Goal: Transaction & Acquisition: Book appointment/travel/reservation

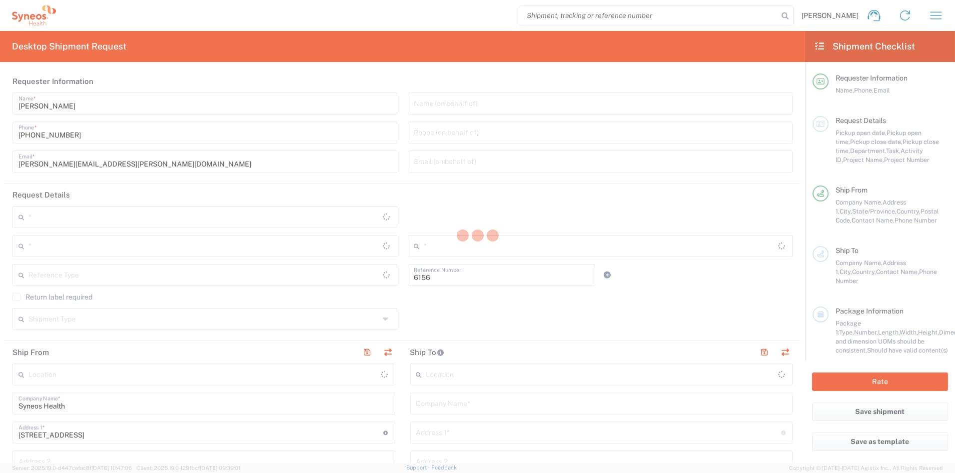
type input "Department"
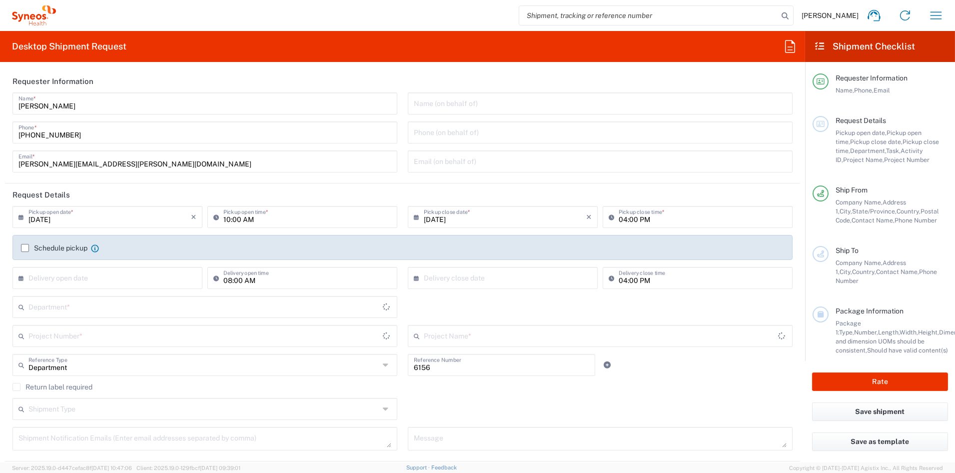
type input "[US_STATE]"
type input "[GEOGRAPHIC_DATA]"
type input "Syneos Health Communications-[GEOGRAPHIC_DATA] [GEOGRAPHIC_DATA]"
drag, startPoint x: 126, startPoint y: 164, endPoint x: -106, endPoint y: 168, distance: 232.9
click at [0, 168] on html "[PERSON_NAME] Home Shipment estimator Shipment tracking Desktop shipment reques…" at bounding box center [477, 236] width 955 height 473
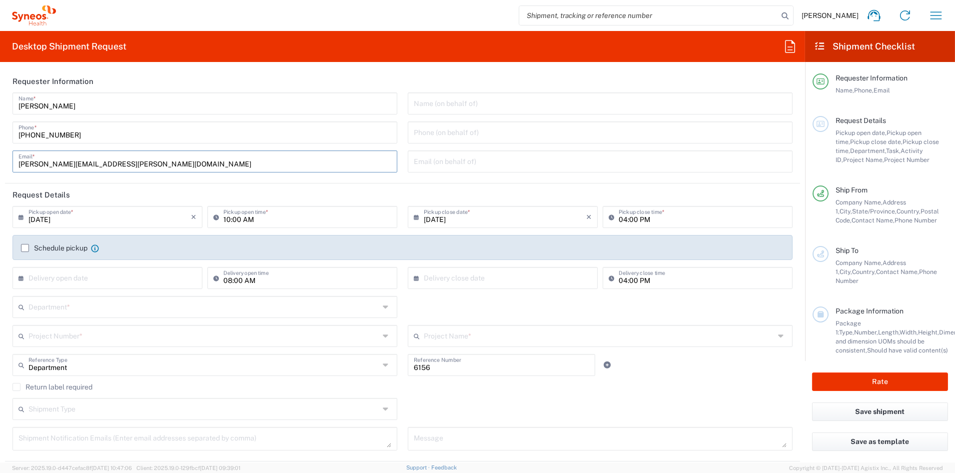
paste input "[PERSON_NAME].[PERSON_NAME]"
type input "[PERSON_NAME][EMAIL_ADDRESS][PERSON_NAME][DOMAIN_NAME]"
click at [76, 334] on input "text" at bounding box center [203, 334] width 351 height 17
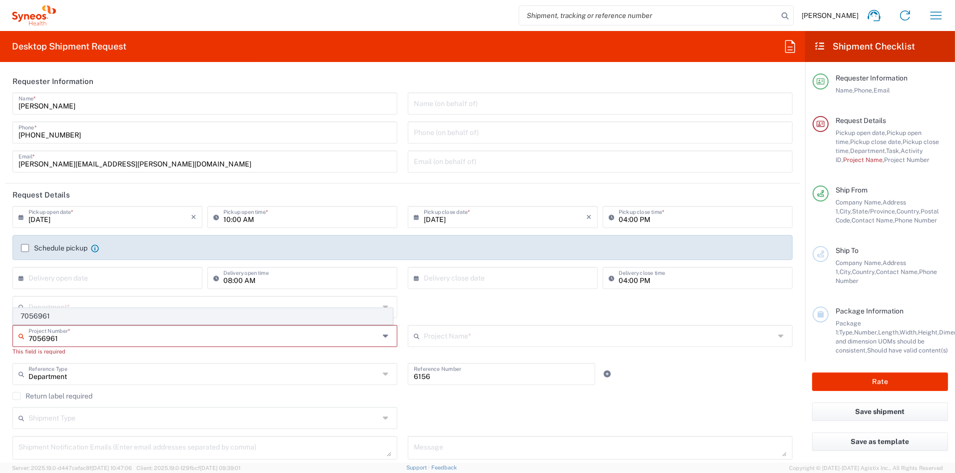
type input "7056961"
click at [45, 313] on span "7056961" at bounding box center [202, 315] width 379 height 15
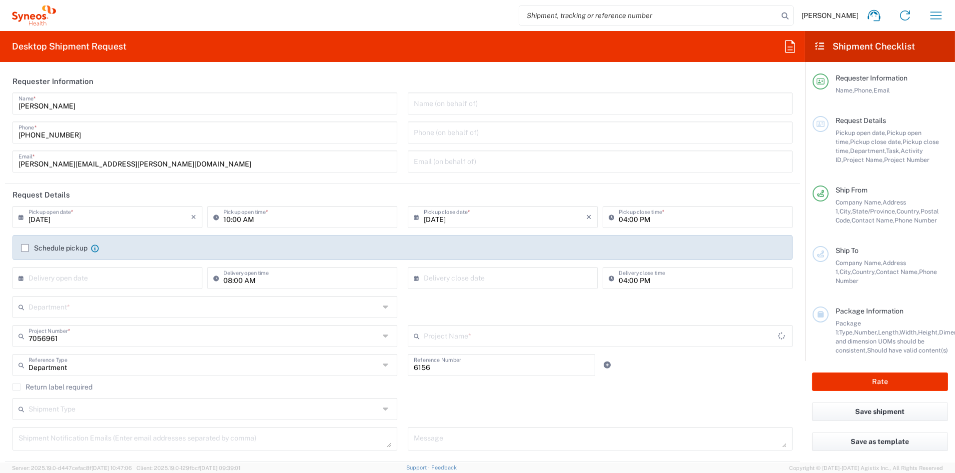
type input "Vaxcyte 7056961"
click at [73, 310] on input "text" at bounding box center [203, 305] width 351 height 17
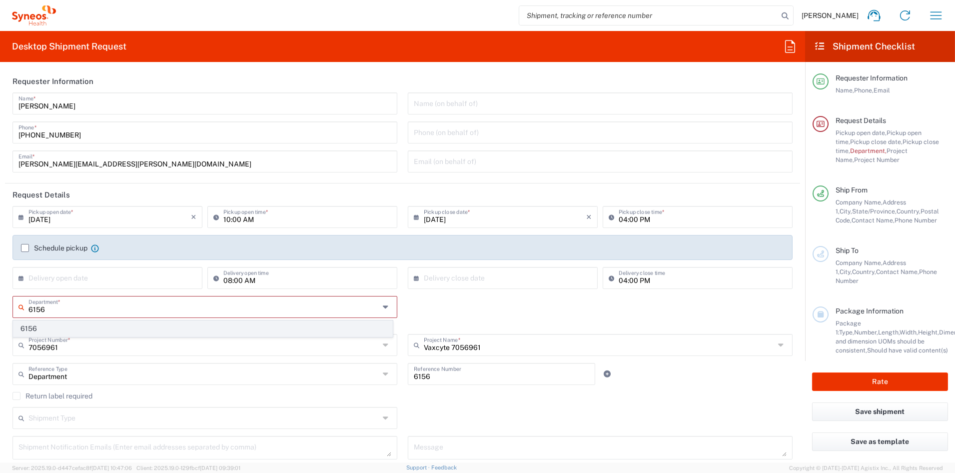
type input "6156"
click at [61, 329] on span "6156" at bounding box center [202, 328] width 379 height 15
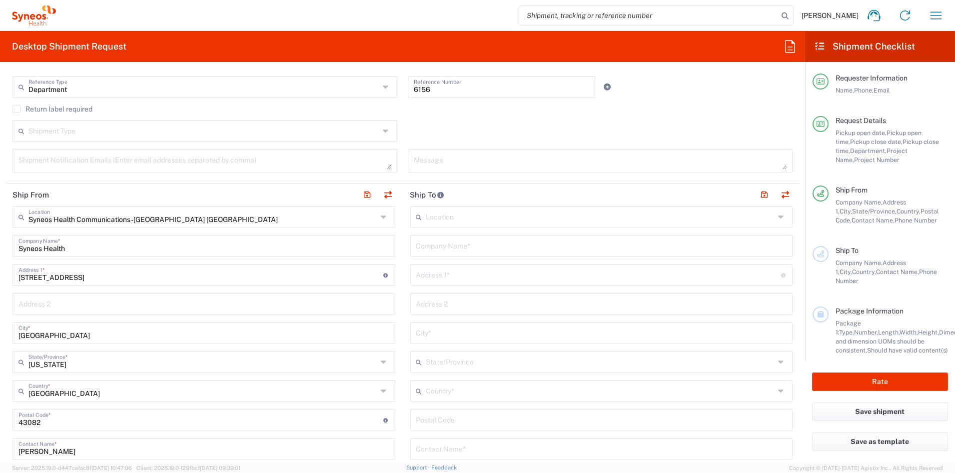
scroll to position [285, 0]
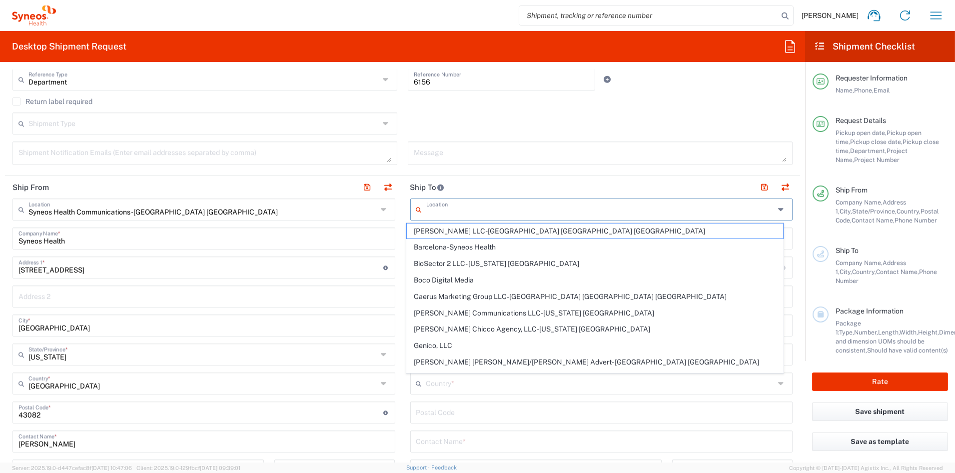
click at [460, 210] on input "text" at bounding box center [600, 208] width 349 height 17
click at [511, 185] on header "Ship To" at bounding box center [602, 187] width 398 height 22
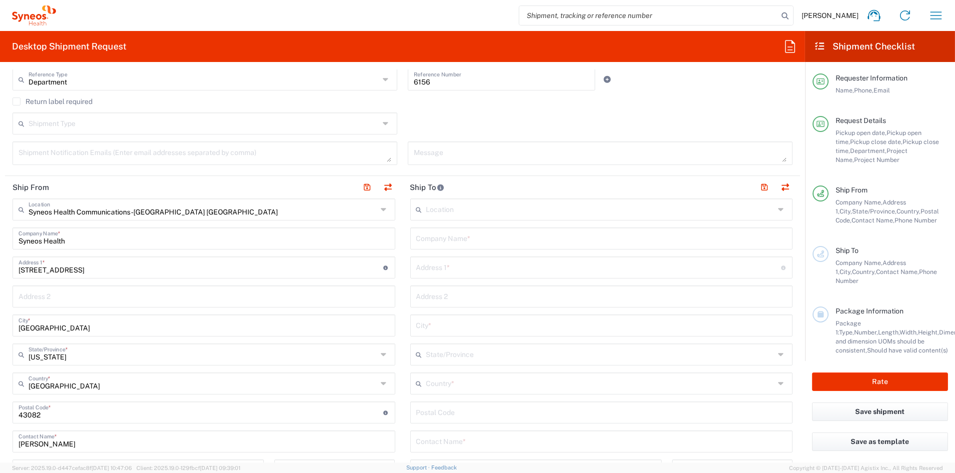
click at [468, 235] on input "text" at bounding box center [601, 237] width 371 height 17
paste input "UPMC Children’s Community Pediatrics [GEOGRAPHIC_DATA]-[PERSON_NAME]"
type input "UPMC Children’s Community Pediatrics [GEOGRAPHIC_DATA]-[PERSON_NAME]"
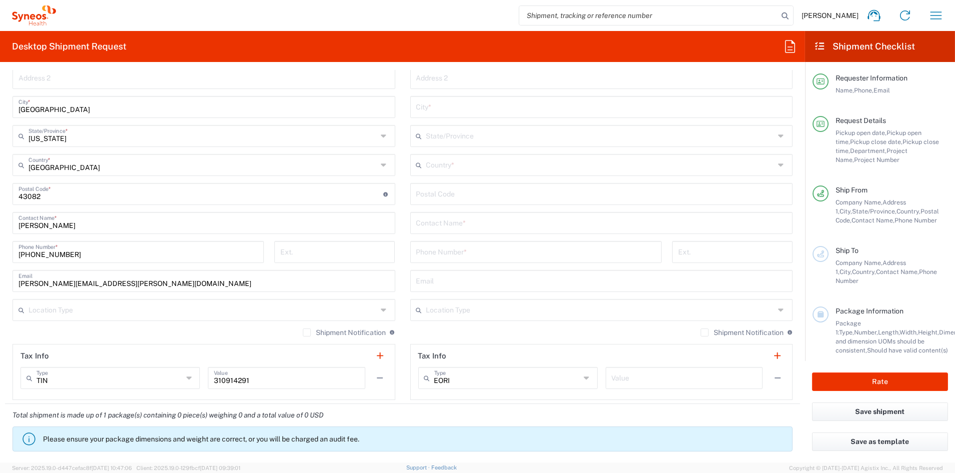
scroll to position [511, 0]
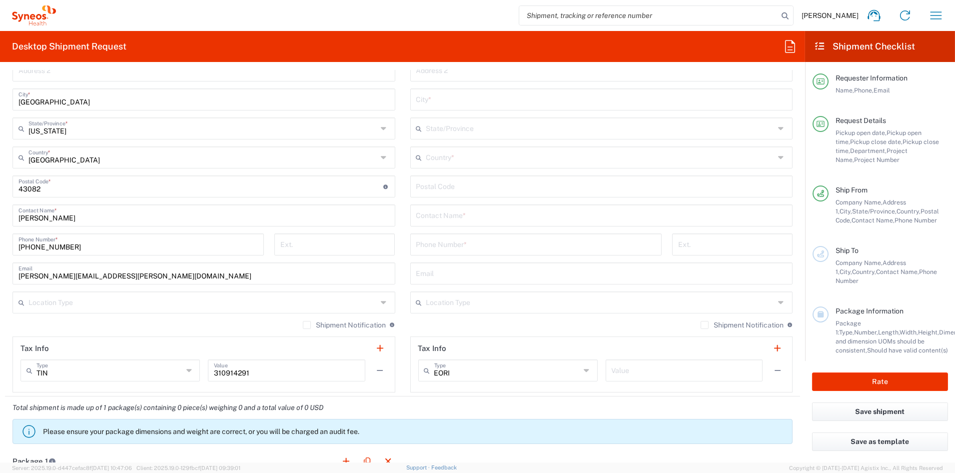
click at [462, 216] on input "text" at bounding box center [601, 214] width 371 height 17
paste input "[PERSON_NAME]"
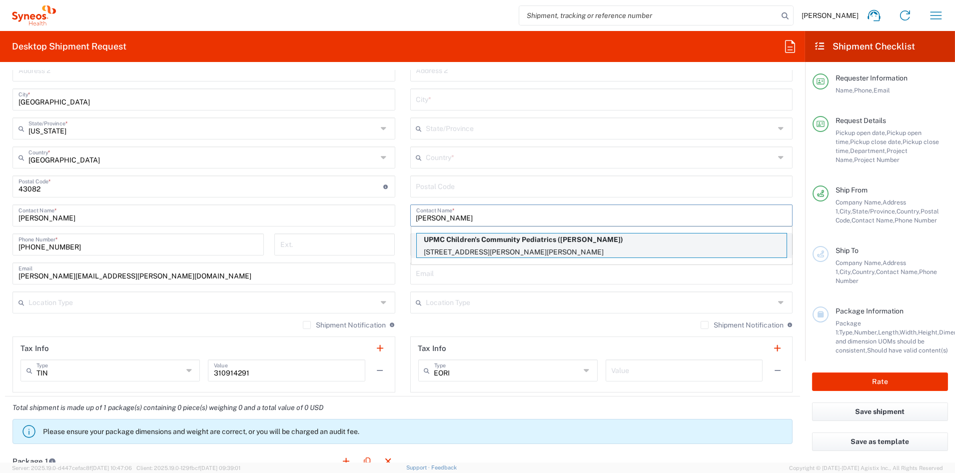
type input "[PERSON_NAME]"
click at [507, 244] on p "UPMC Children's Community Pediatrics ([PERSON_NAME])" at bounding box center [602, 239] width 370 height 12
type input "UPMC Children's Community Pediatrics"
type input "[STREET_ADDRESS]"
type input "[GEOGRAPHIC_DATA]-[PERSON_NAME]"
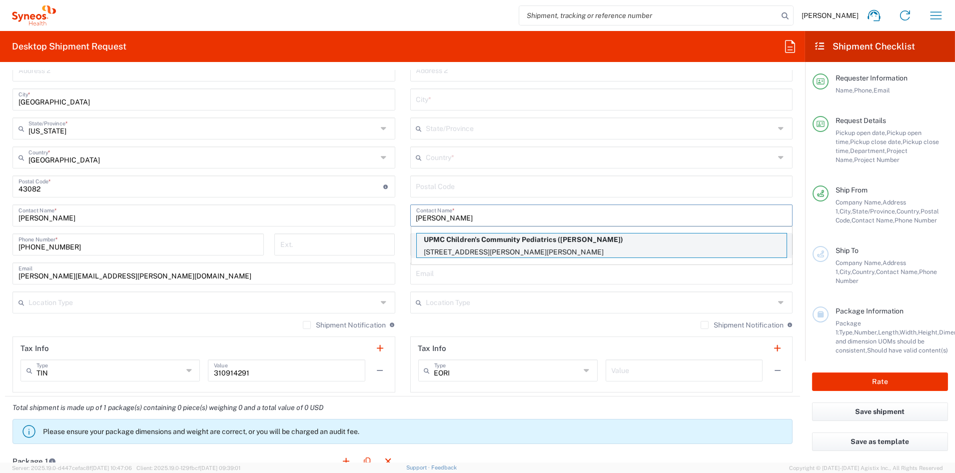
type input "[PERSON_NAME]"
type input "[GEOGRAPHIC_DATA]"
type input "15025"
type input "[PHONE_NUMBER]"
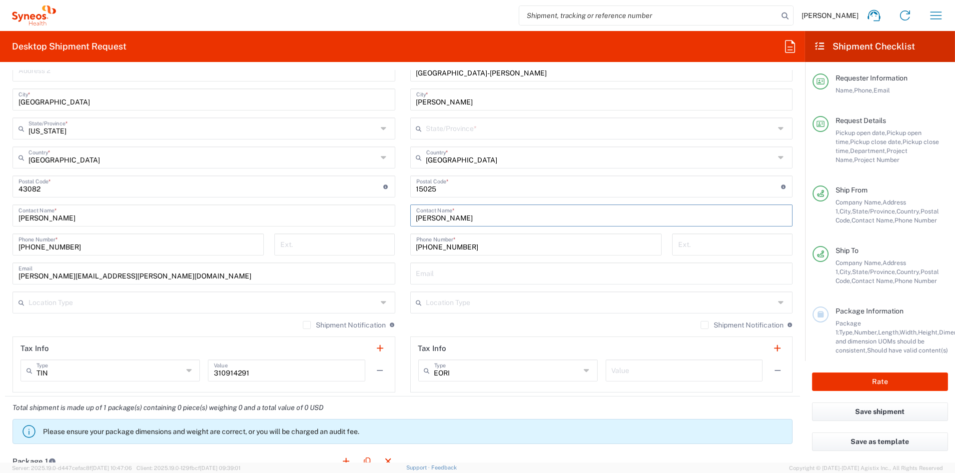
type input "[US_STATE]"
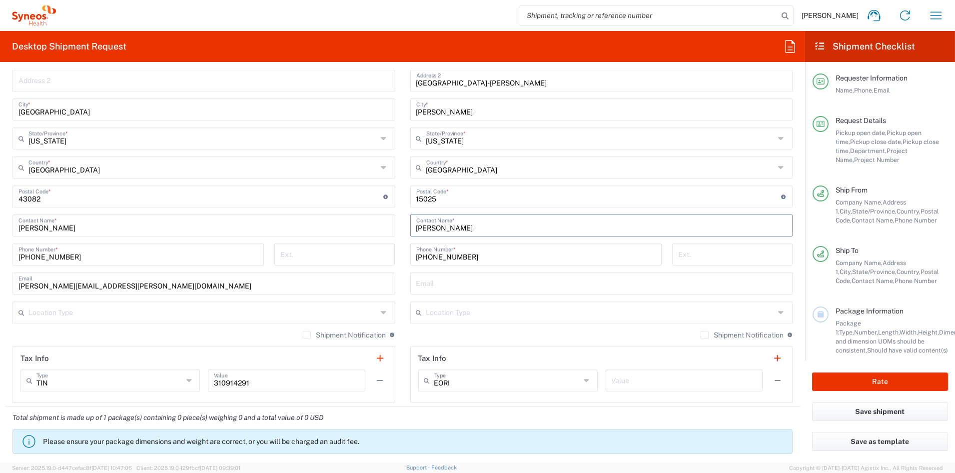
scroll to position [505, 0]
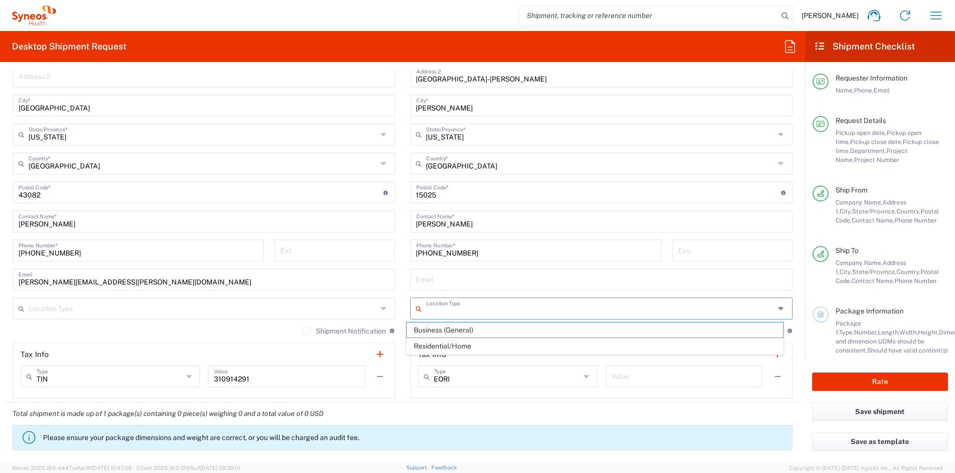
click at [445, 309] on input "text" at bounding box center [600, 307] width 349 height 17
click at [446, 331] on span "Business (General)" at bounding box center [595, 329] width 376 height 15
type input "Business (General)"
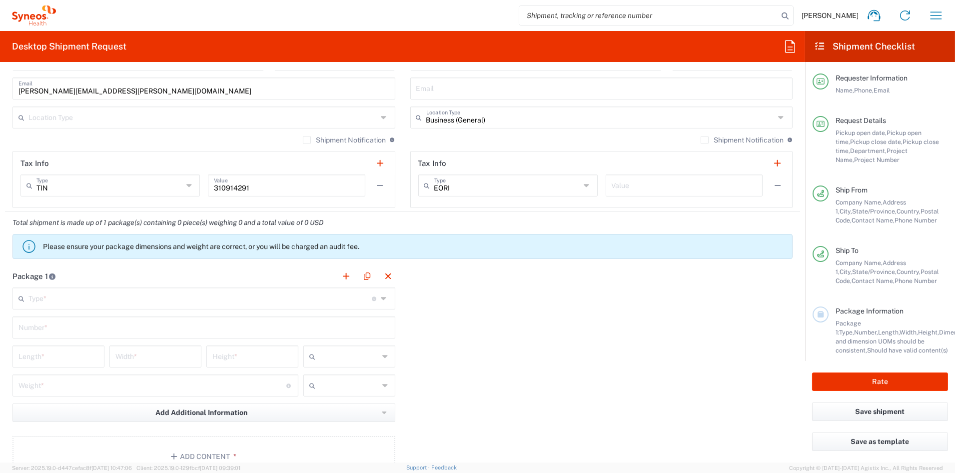
scroll to position [726, 0]
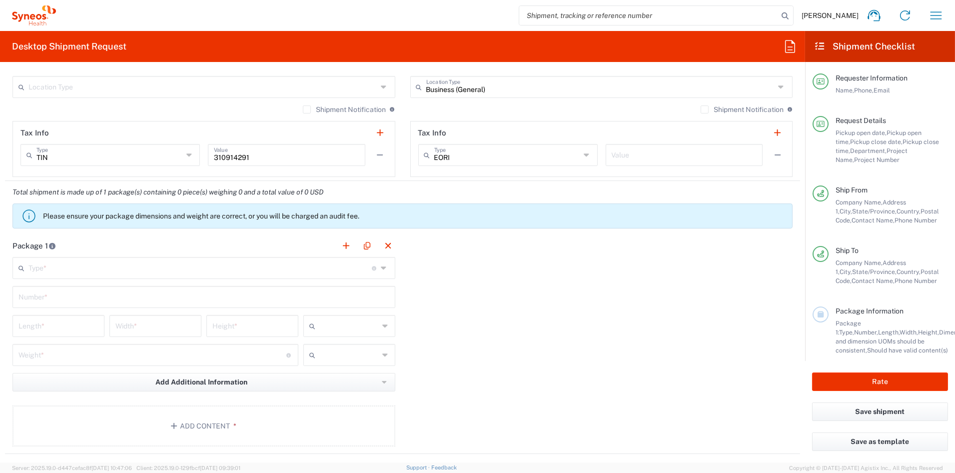
click at [81, 268] on input "text" at bounding box center [199, 266] width 343 height 17
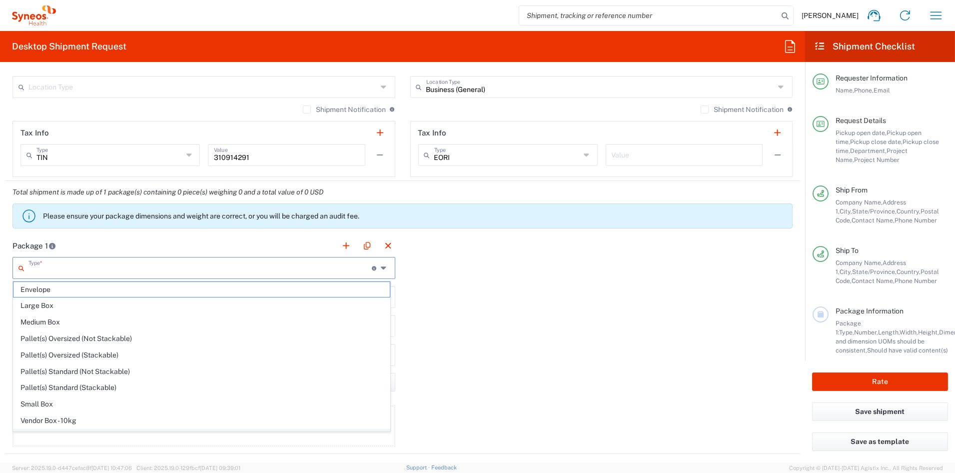
scroll to position [31, 0]
click at [51, 427] on span "Your Packaging" at bounding box center [201, 422] width 376 height 15
type input "Your Packaging"
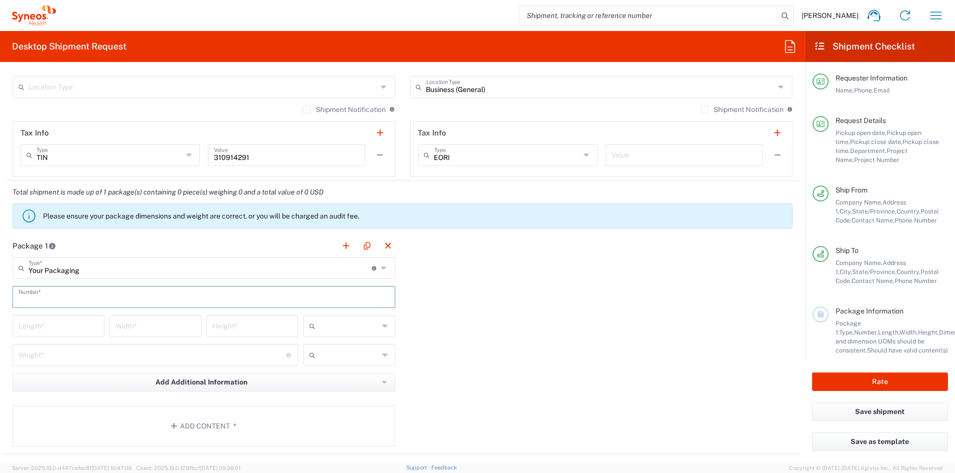
click at [72, 301] on input "text" at bounding box center [203, 295] width 371 height 17
type input "1"
click at [65, 324] on input "number" at bounding box center [58, 324] width 80 height 17
type input "21"
type input "15"
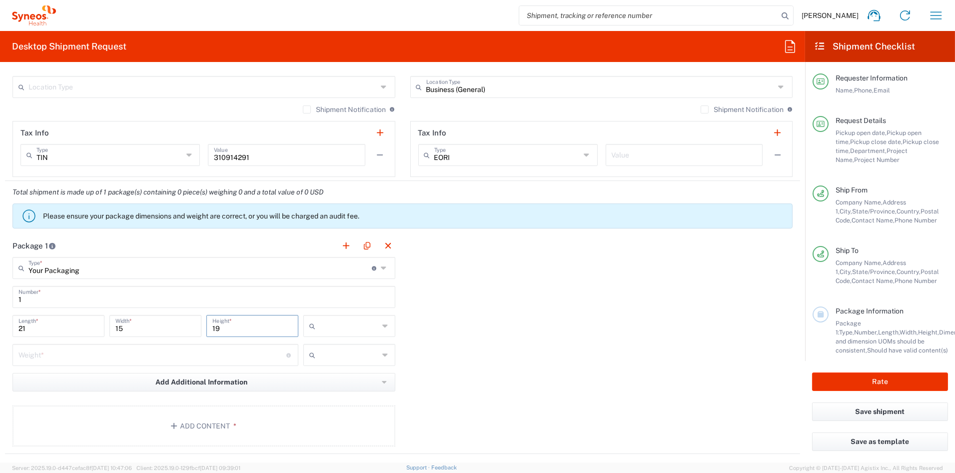
type input "19"
click at [319, 378] on span "in" at bounding box center [345, 379] width 89 height 15
type input "in"
click at [71, 351] on input "number" at bounding box center [152, 353] width 268 height 17
type input "16"
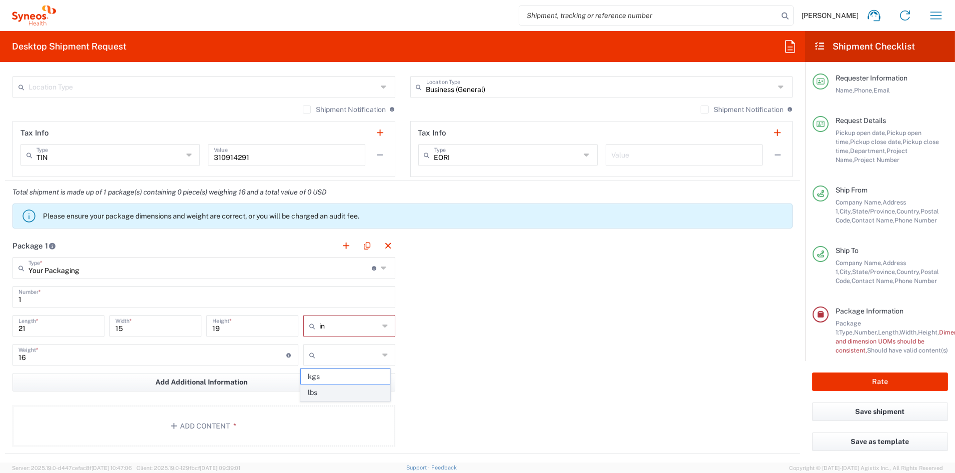
click at [341, 394] on span "lbs" at bounding box center [345, 392] width 89 height 15
type input "lbs"
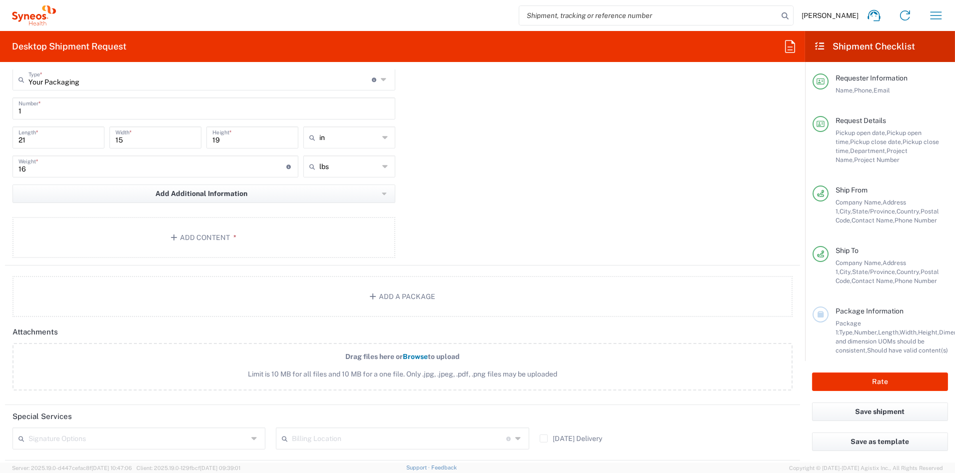
scroll to position [912, 0]
click at [221, 236] on button "Add Content *" at bounding box center [203, 239] width 383 height 41
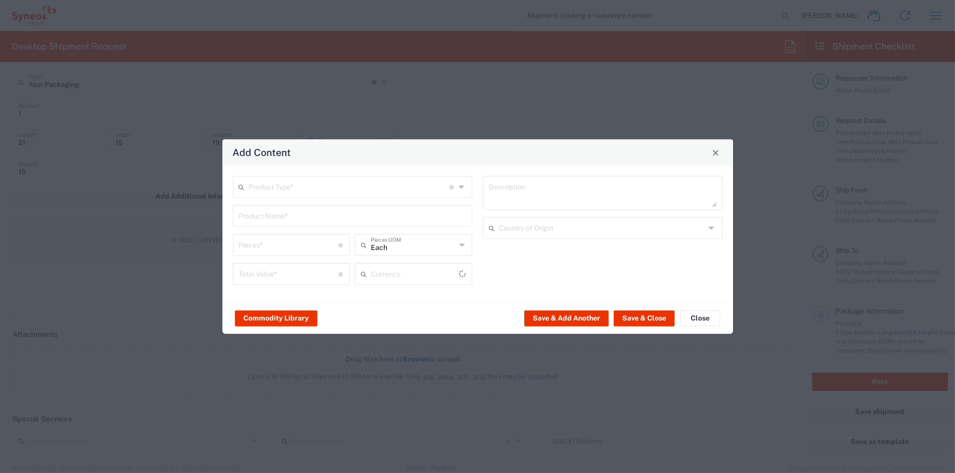
type input "US Dollar"
click at [277, 187] on input "text" at bounding box center [349, 185] width 201 height 17
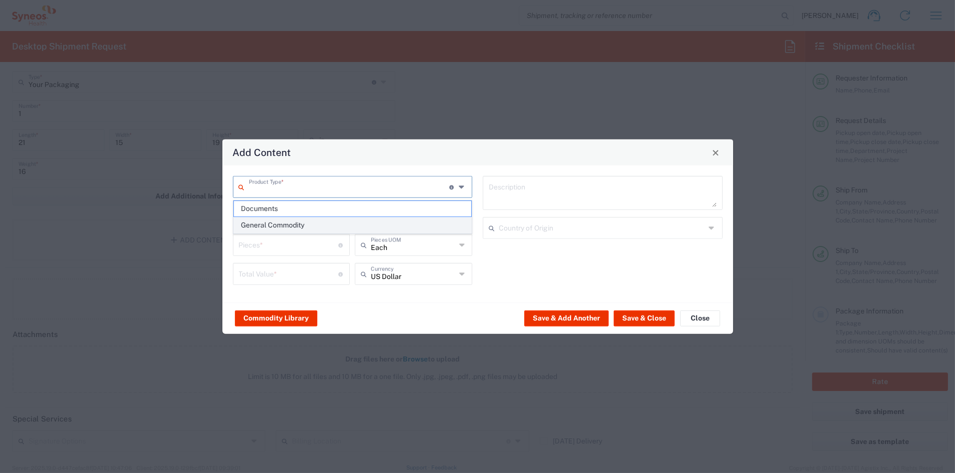
click at [280, 223] on span "General Commodity" at bounding box center [352, 224] width 237 height 15
type input "General Commodity"
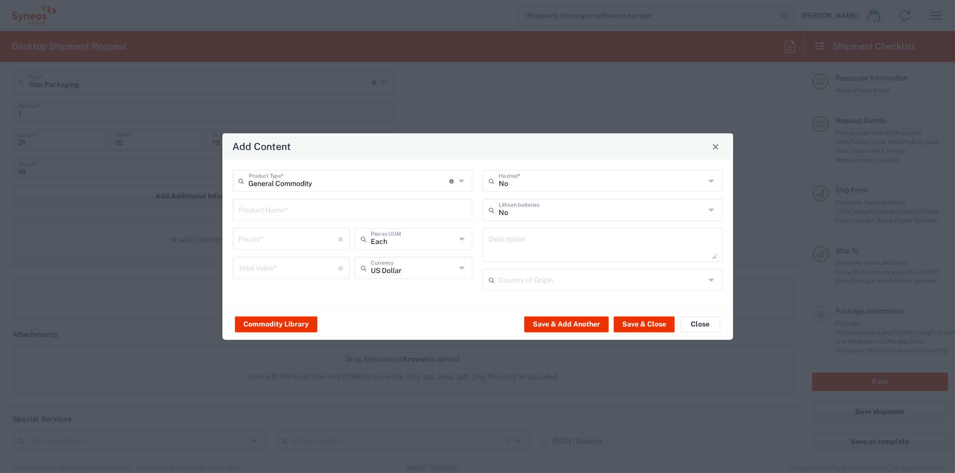
click at [277, 210] on input "text" at bounding box center [353, 208] width 228 height 17
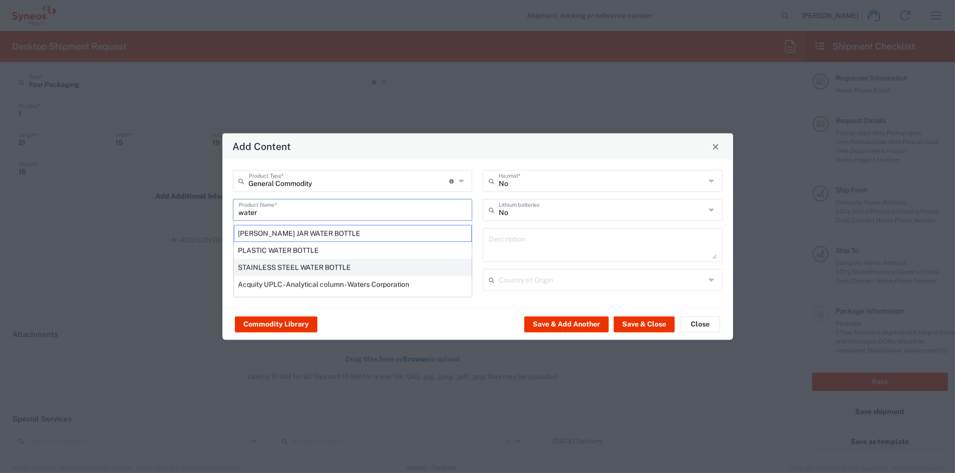
click at [272, 267] on div "STAINLESS STEEL WATER BOTTLE" at bounding box center [353, 267] width 238 height 17
type input "STAINLESS STEEL WATER BOTTLE"
type input "1"
type textarea "STAINLESS STEEL WATER BOTTLE"
type input "[GEOGRAPHIC_DATA]"
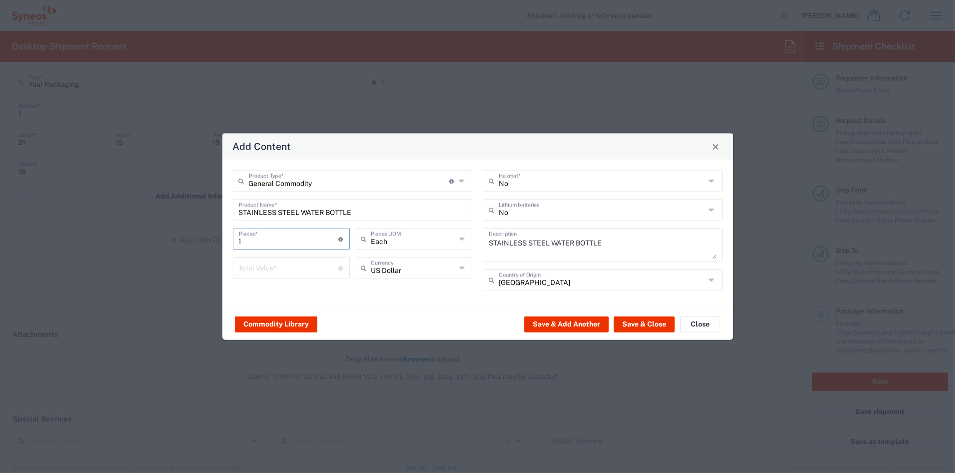
drag, startPoint x: 252, startPoint y: 240, endPoint x: 211, endPoint y: 238, distance: 41.0
click at [212, 238] on div "Add Content General Commodity Product Type * Document: Paper document generated…" at bounding box center [477, 236] width 955 height 473
type input "10"
click at [254, 270] on input "number" at bounding box center [289, 266] width 100 height 17
type input "50"
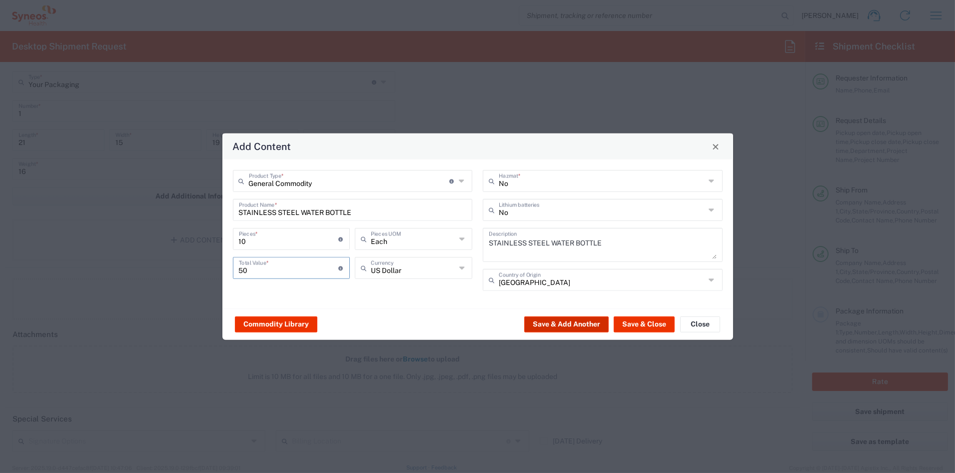
click at [594, 324] on button "Save & Add Another" at bounding box center [566, 324] width 84 height 16
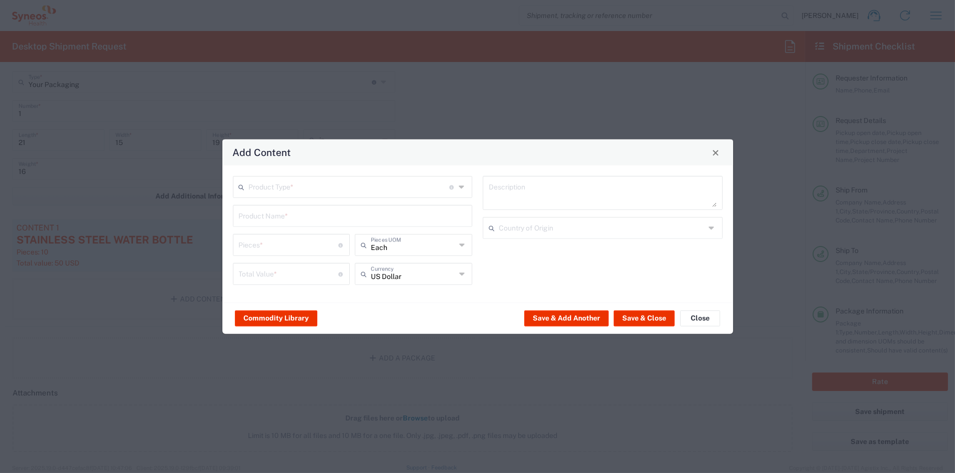
click at [304, 189] on input "text" at bounding box center [349, 185] width 201 height 17
drag, startPoint x: 287, startPoint y: 225, endPoint x: 282, endPoint y: 218, distance: 8.2
click at [286, 224] on span "General Commodity" at bounding box center [352, 224] width 237 height 15
type input "General Commodity"
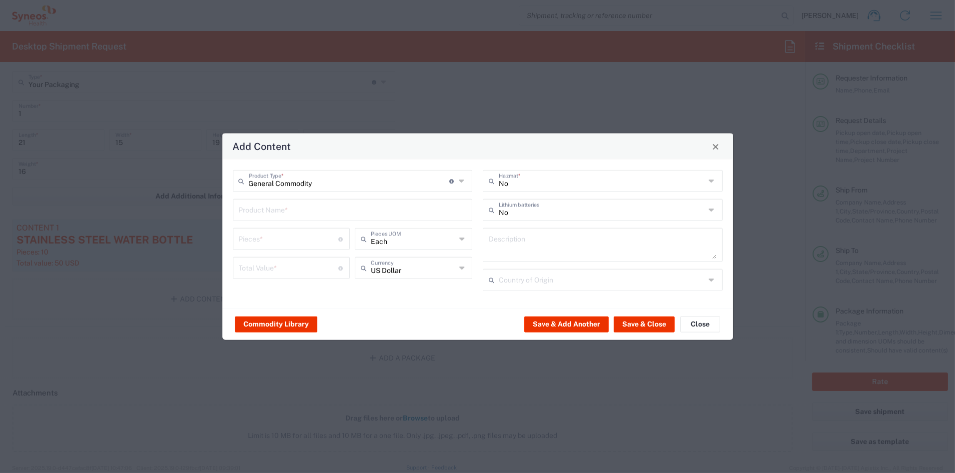
click at [276, 208] on input "text" at bounding box center [353, 208] width 228 height 17
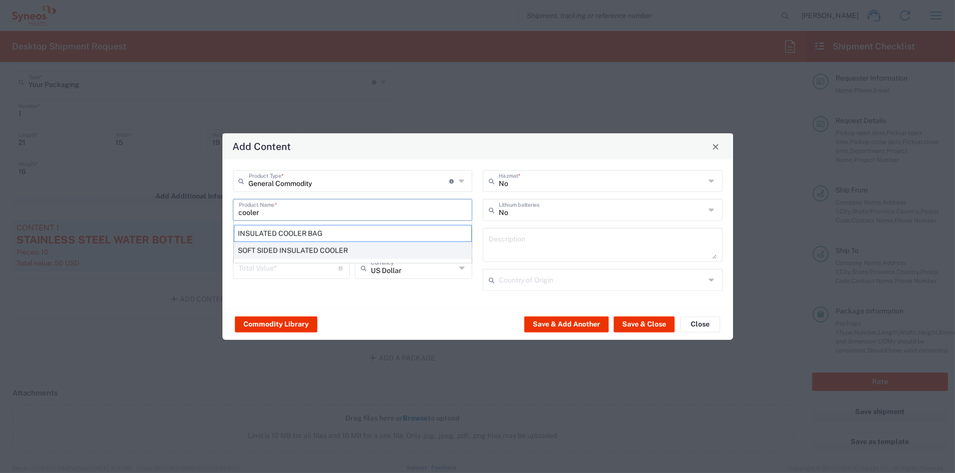
click at [287, 246] on div "SOFT SIDED INSULATED COOLER" at bounding box center [353, 250] width 238 height 17
type input "SOFT SIDED INSULATED COOLER"
type input "1"
type textarea "SOFT SIDED INSULATED COOLER"
type input "[GEOGRAPHIC_DATA]"
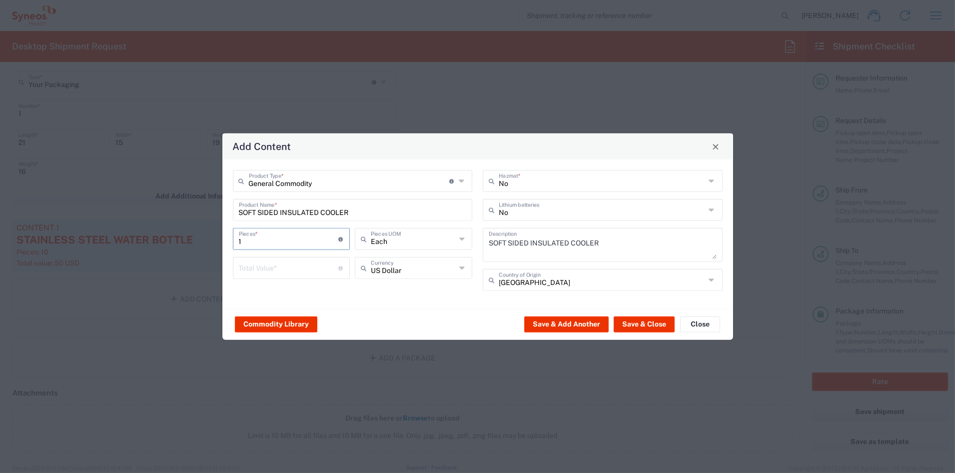
drag, startPoint x: 215, startPoint y: 238, endPoint x: 178, endPoint y: 236, distance: 37.0
click at [179, 236] on div "Add Content General Commodity Product Type * Document: Paper document generated…" at bounding box center [477, 236] width 955 height 473
type input "10"
click at [256, 268] on input "number" at bounding box center [289, 266] width 100 height 17
type input "50"
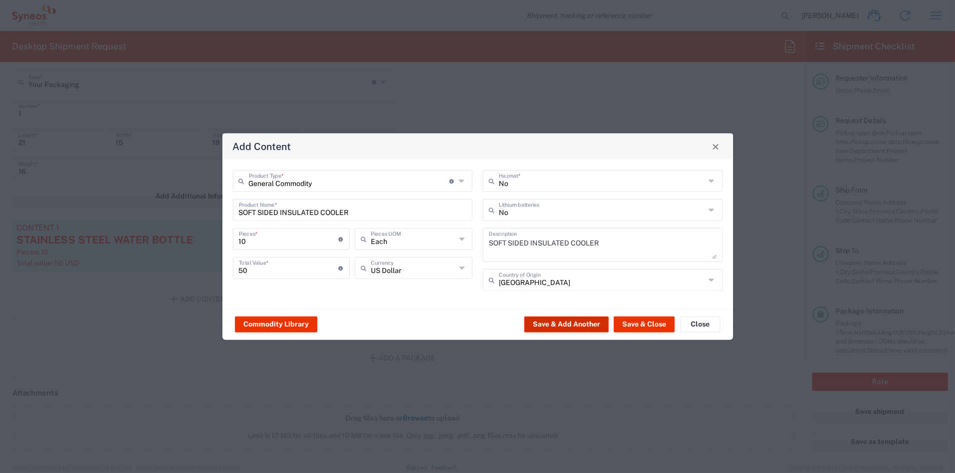
click at [556, 324] on button "Save & Add Another" at bounding box center [566, 324] width 84 height 16
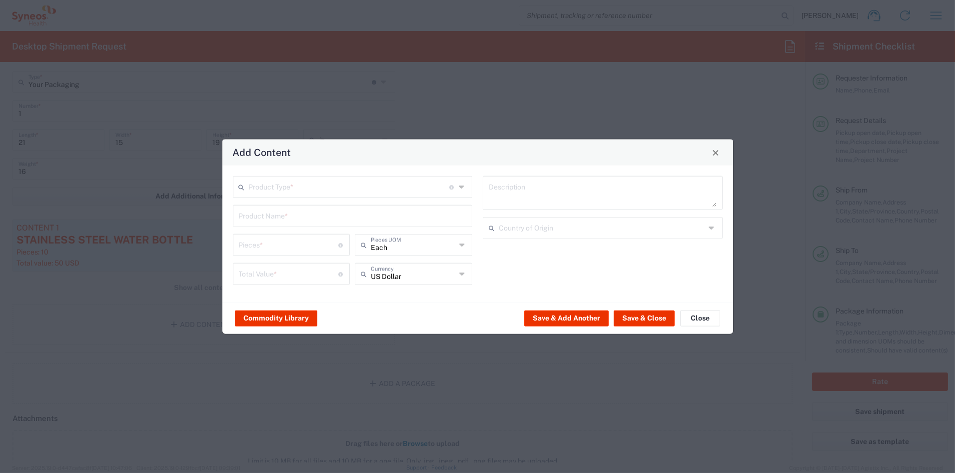
click at [278, 190] on input "text" at bounding box center [349, 185] width 201 height 17
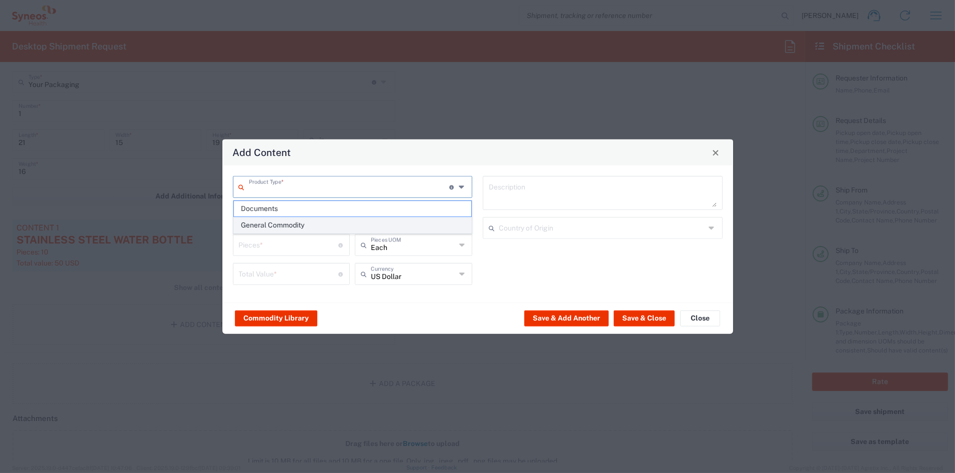
click at [266, 226] on span "General Commodity" at bounding box center [352, 224] width 237 height 15
type input "General Commodity"
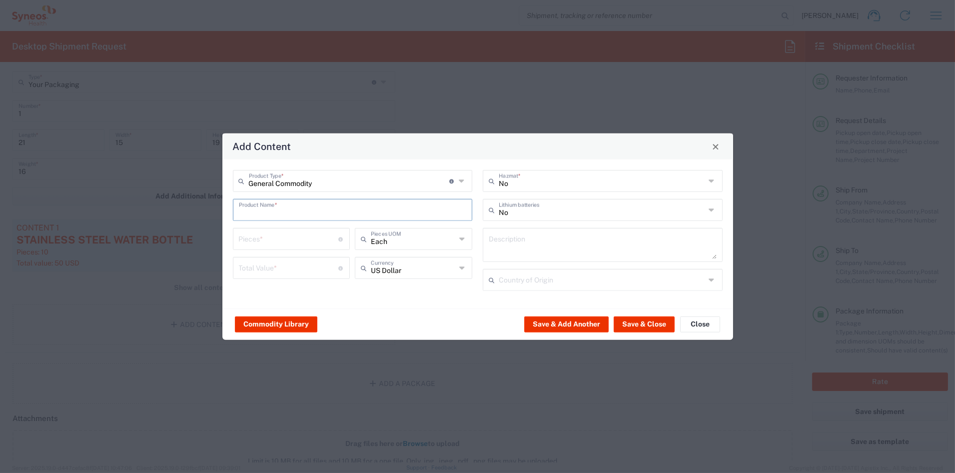
click at [271, 211] on input "text" at bounding box center [353, 208] width 228 height 17
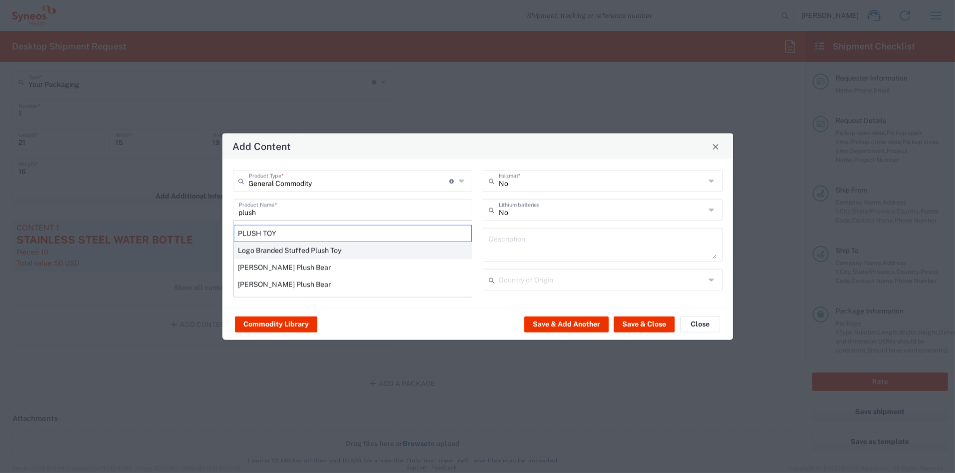
click at [279, 249] on div "Logo Branded Stuffed Plush Toy" at bounding box center [353, 250] width 238 height 17
type input "Logo Branded Stuffed Plush Toy"
type textarea "Logo Branded Stuffed Plush Toy Teddy Bear"
type input "[GEOGRAPHIC_DATA]"
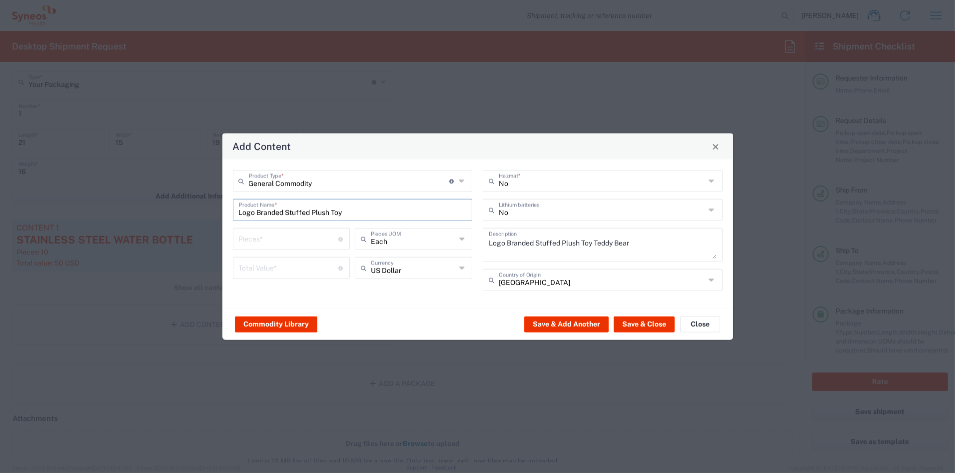
click at [255, 239] on input "number" at bounding box center [289, 237] width 100 height 17
type input "10"
click at [256, 265] on input "number" at bounding box center [289, 266] width 100 height 17
type input "50"
click at [635, 324] on button "Save & Close" at bounding box center [644, 324] width 61 height 16
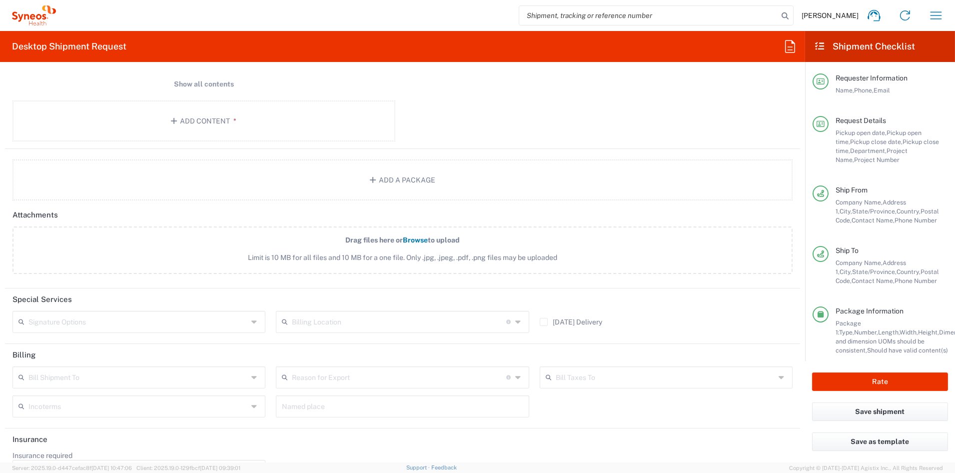
scroll to position [1143, 0]
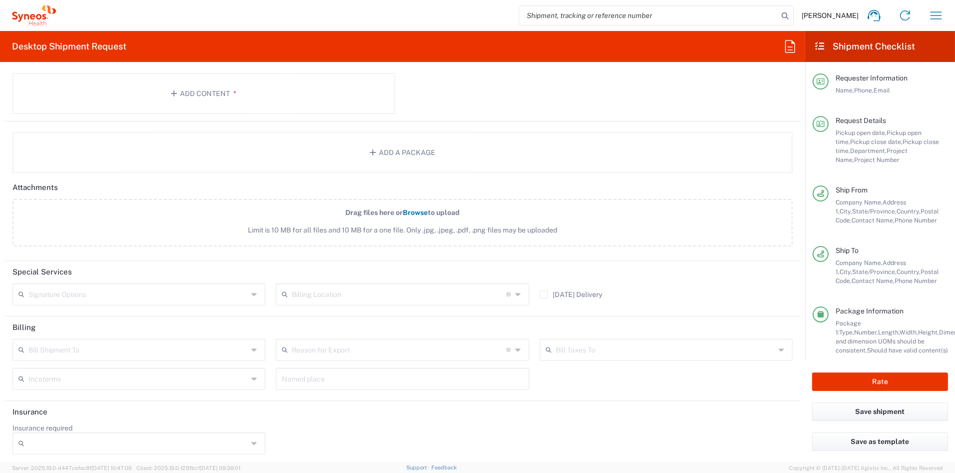
click at [69, 293] on input "text" at bounding box center [137, 293] width 219 height 17
click at [61, 316] on span "Adult Signature Required" at bounding box center [137, 313] width 248 height 15
type input "Adult Signature Required"
click at [882, 381] on button "Rate" at bounding box center [880, 381] width 136 height 18
type input "7056961"
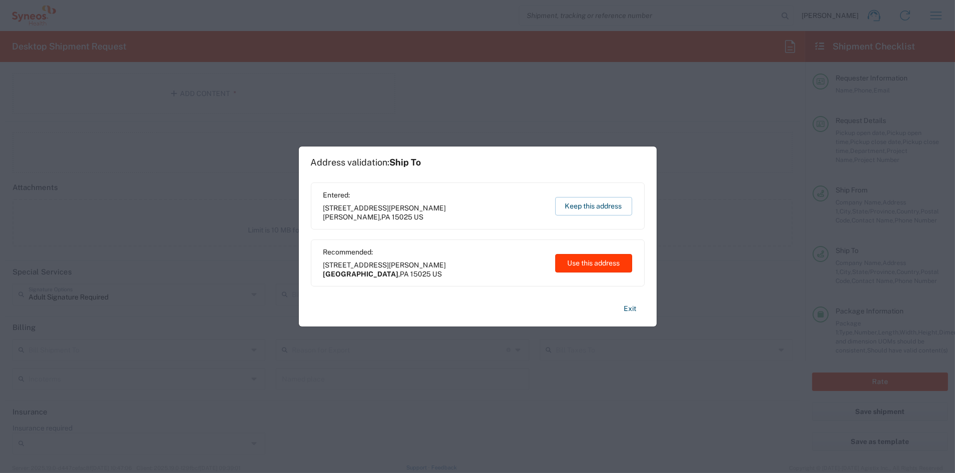
click at [586, 260] on button "Use this address" at bounding box center [593, 263] width 77 height 18
type input "[GEOGRAPHIC_DATA]"
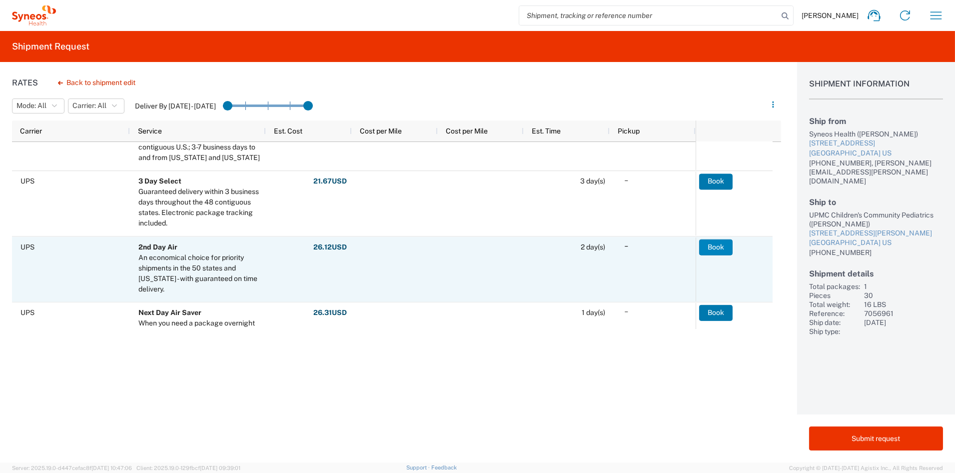
click at [713, 246] on button "Book" at bounding box center [715, 247] width 33 height 16
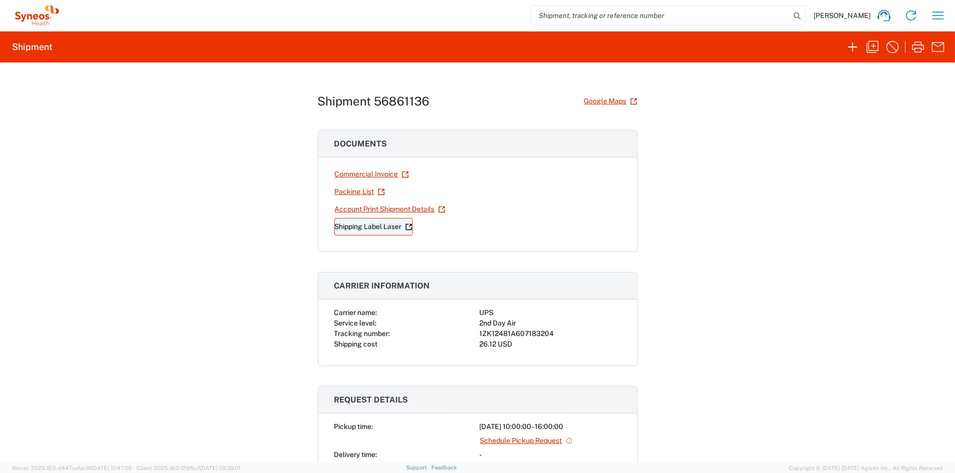
click at [375, 227] on link "Shipping Label Laser" at bounding box center [373, 226] width 78 height 17
click at [871, 47] on icon "button" at bounding box center [872, 47] width 16 height 16
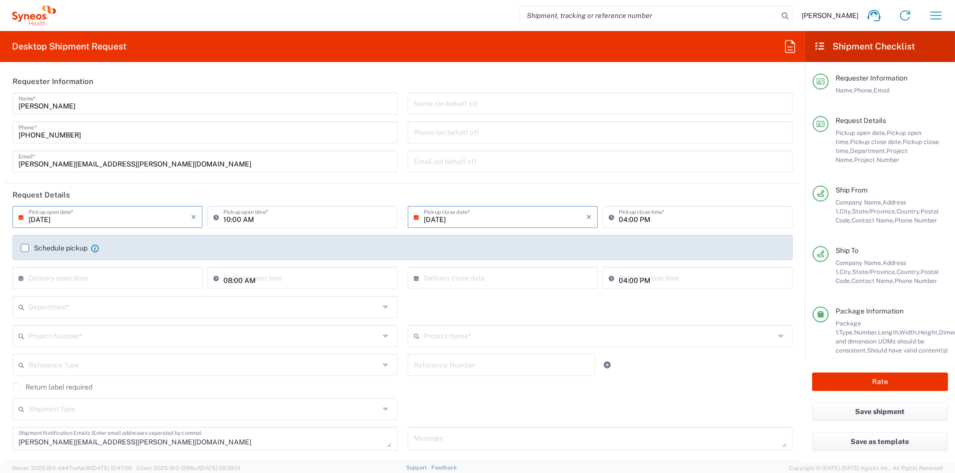
type input "[US_STATE]"
type input "7056961"
type input "Your Packaging"
type input "Vaxcyte 7056961"
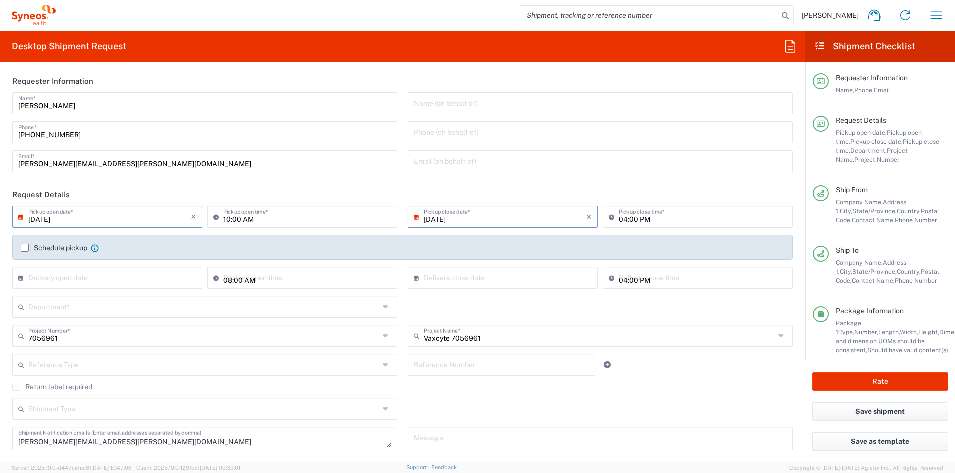
type input "6156"
drag, startPoint x: 129, startPoint y: 443, endPoint x: -31, endPoint y: 438, distance: 160.0
click at [0, 438] on html "[PERSON_NAME] Home Shipment estimator Shipment tracking Desktop shipment reques…" at bounding box center [477, 236] width 955 height 473
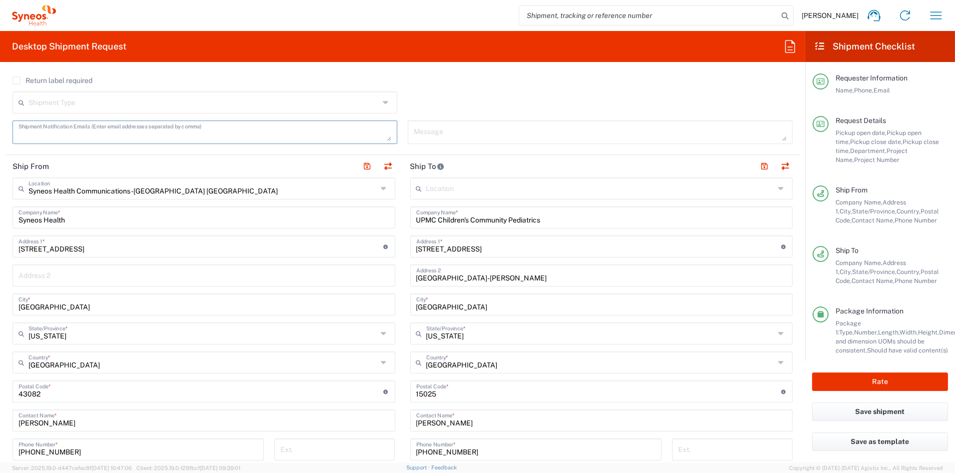
scroll to position [307, 0]
drag, startPoint x: 559, startPoint y: 218, endPoint x: 367, endPoint y: 220, distance: 191.9
click at [369, 219] on div "Ship From Syneos Health Communications-[GEOGRAPHIC_DATA] [GEOGRAPHIC_DATA] Loca…" at bounding box center [402, 377] width 795 height 446
paste input "Pediatric Research of [GEOGRAPHIC_DATA]"
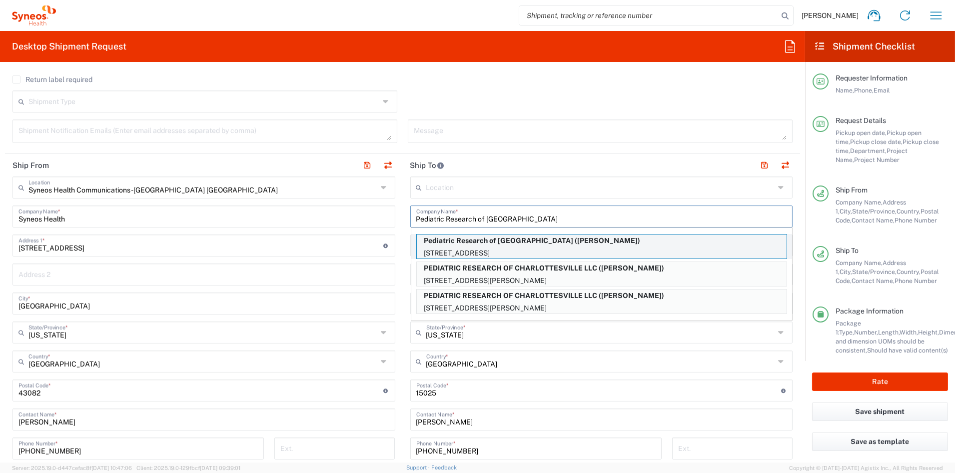
type input "Pediatric Research of [GEOGRAPHIC_DATA]"
click at [484, 243] on p "Pediatric Research of [GEOGRAPHIC_DATA] ([PERSON_NAME])" at bounding box center [602, 240] width 370 height 12
type input "[STREET_ADDRESS]"
type input "Suite 3"
type input "[GEOGRAPHIC_DATA]"
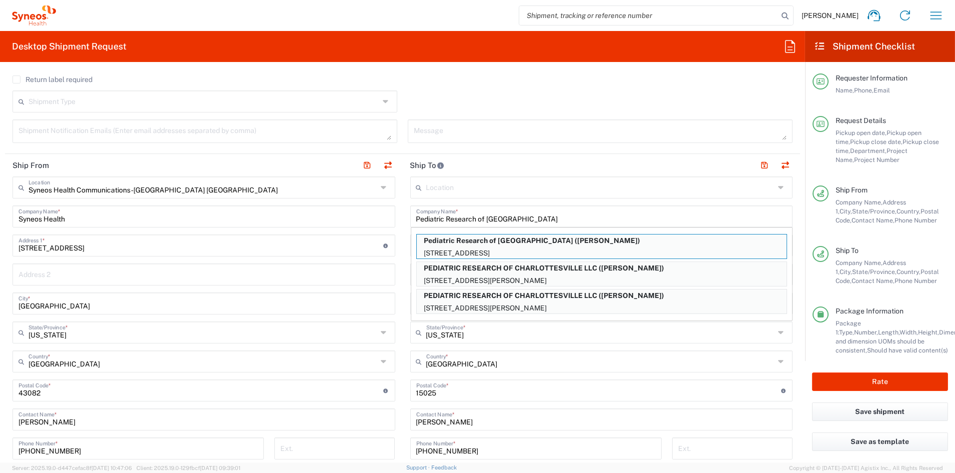
type input "[US_STATE]"
type input "22902"
type input "[PERSON_NAME]"
type input "[PHONE_NUMBER]"
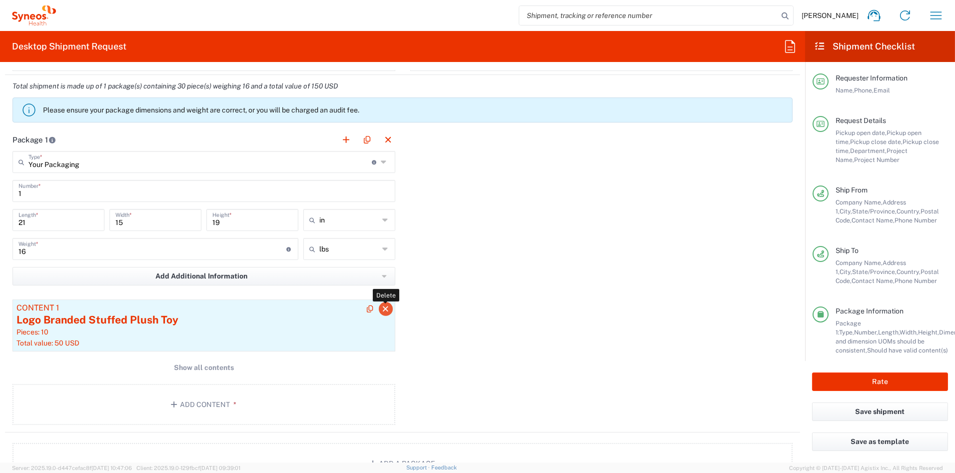
scroll to position [830, 0]
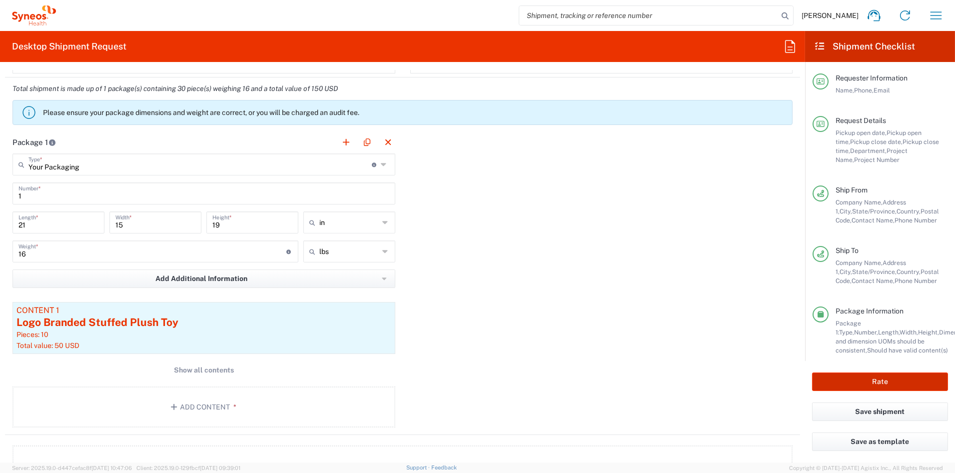
click at [888, 382] on button "Rate" at bounding box center [880, 381] width 136 height 18
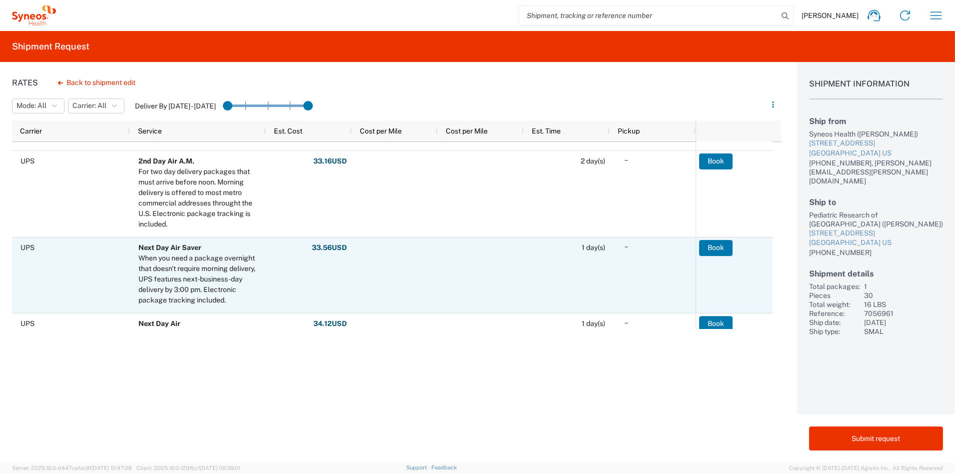
scroll to position [207, 0]
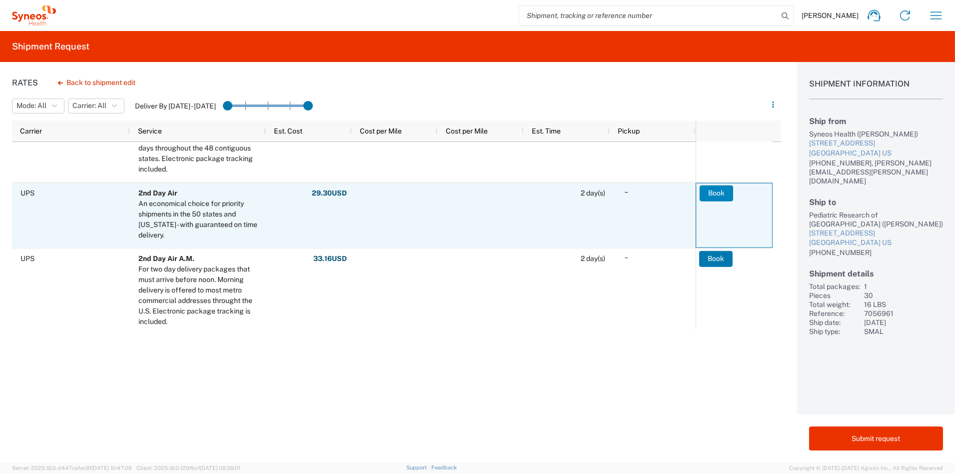
click at [717, 193] on button "Book" at bounding box center [715, 193] width 33 height 16
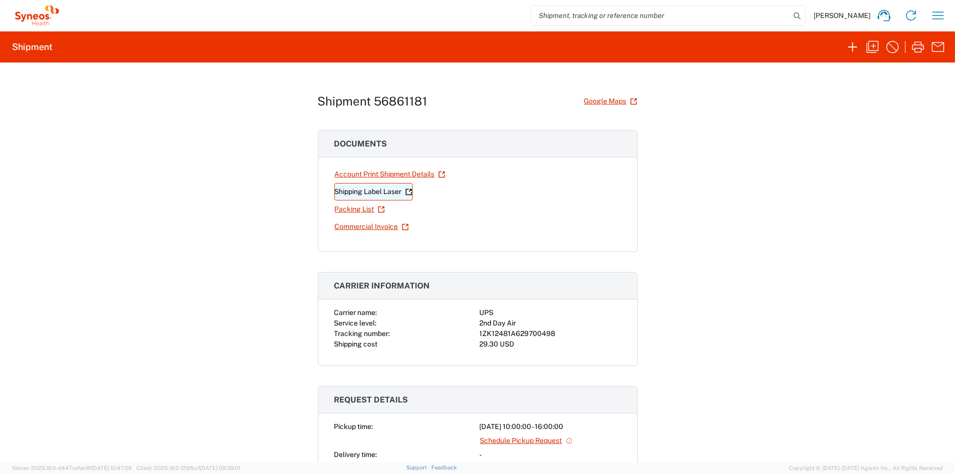
click at [360, 195] on link "Shipping Label Laser" at bounding box center [373, 191] width 78 height 17
click at [870, 46] on icon "button" at bounding box center [872, 47] width 16 height 16
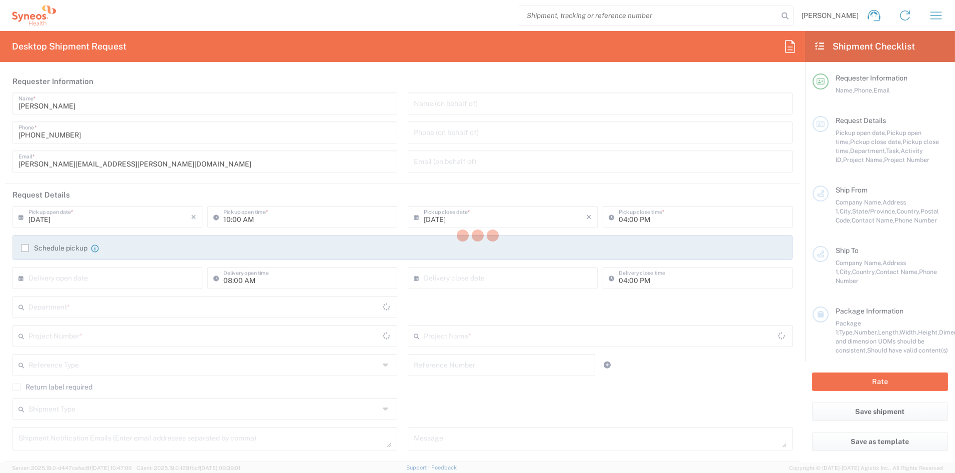
type input "[PERSON_NAME][EMAIL_ADDRESS][PERSON_NAME][DOMAIN_NAME]"
type textarea "[PERSON_NAME][EMAIL_ADDRESS][PERSON_NAME][DOMAIN_NAME]"
type input "Syneos Health Communications-[GEOGRAPHIC_DATA] [GEOGRAPHIC_DATA]"
type input "Syneos Health"
type input "[STREET_ADDRESS]"
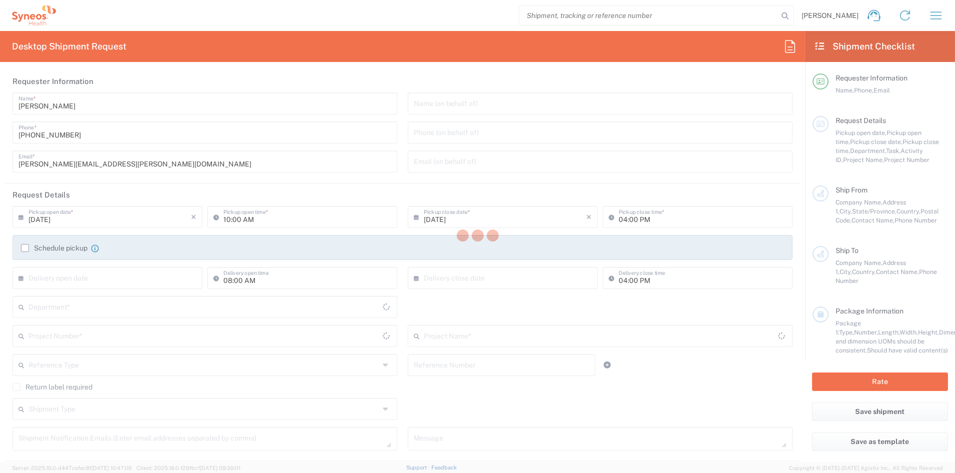
type input "[GEOGRAPHIC_DATA]"
type input "43082"
type input "[PERSON_NAME]"
type input "[PHONE_NUMBER]"
type input "[PERSON_NAME][EMAIL_ADDRESS][PERSON_NAME][DOMAIN_NAME]"
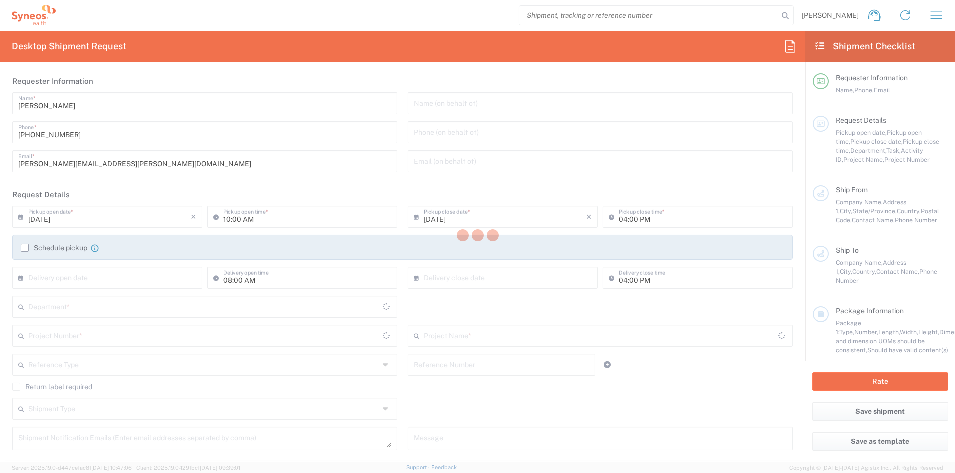
type input "Pediatric Research of [GEOGRAPHIC_DATA]"
type input "[STREET_ADDRESS]"
type input "Suite 3"
type input "[GEOGRAPHIC_DATA]"
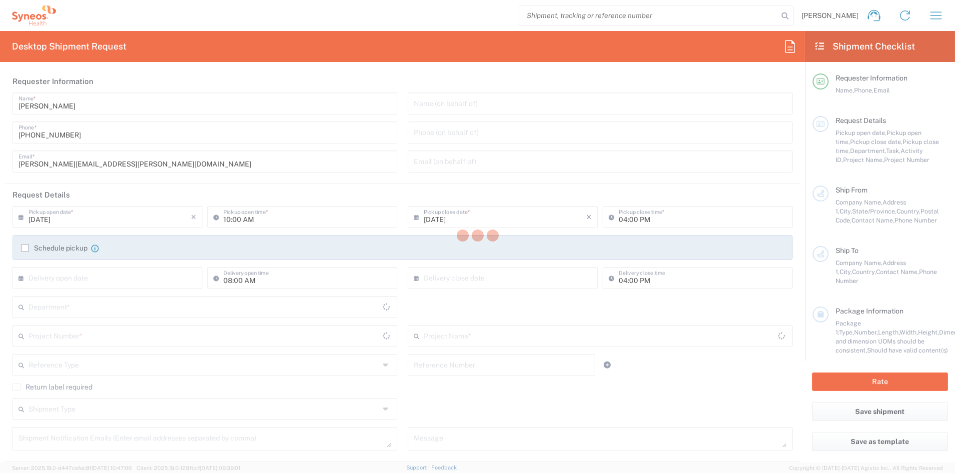
type input "22902"
type input "[PERSON_NAME]"
type input "[PHONE_NUMBER]"
type input "Business (General)"
type input "Adult Signature Required"
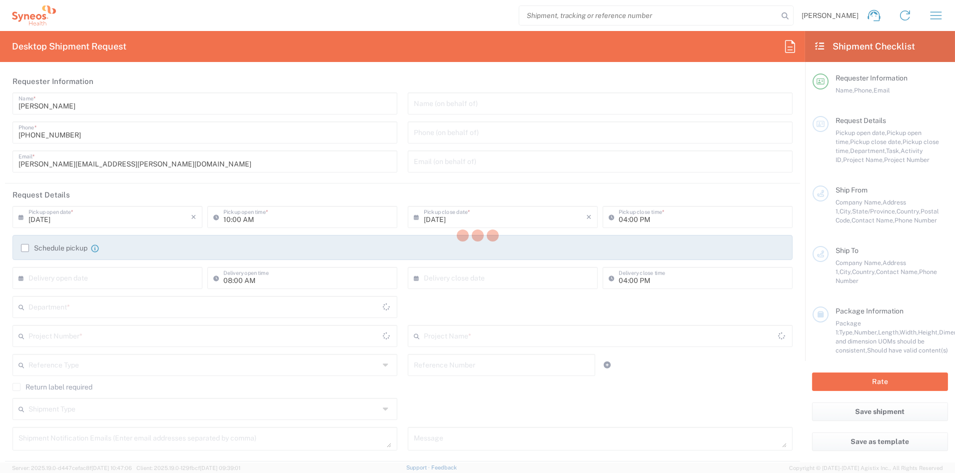
type input "Sender/Shipper"
type input "[US_STATE]"
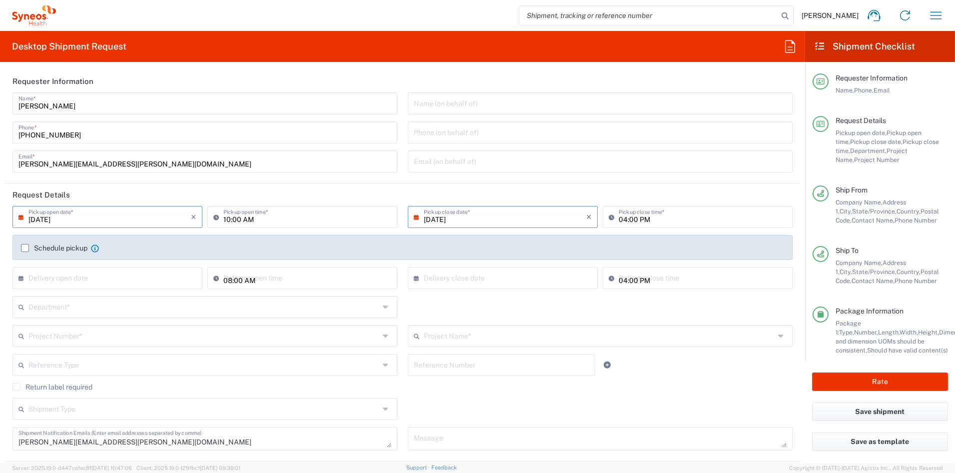
type input "[US_STATE]"
type input "Your Packaging"
type input "6156"
type input "7056961"
type input "Vaxcyte 7056961"
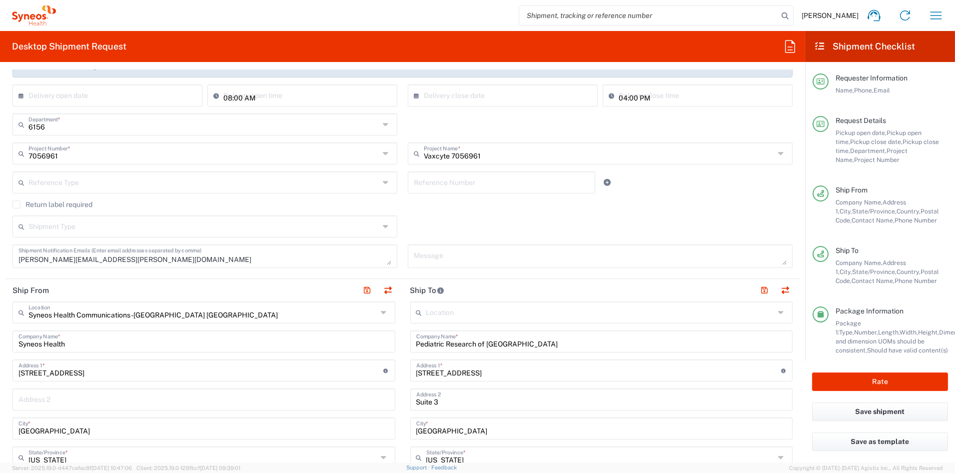
scroll to position [210, 0]
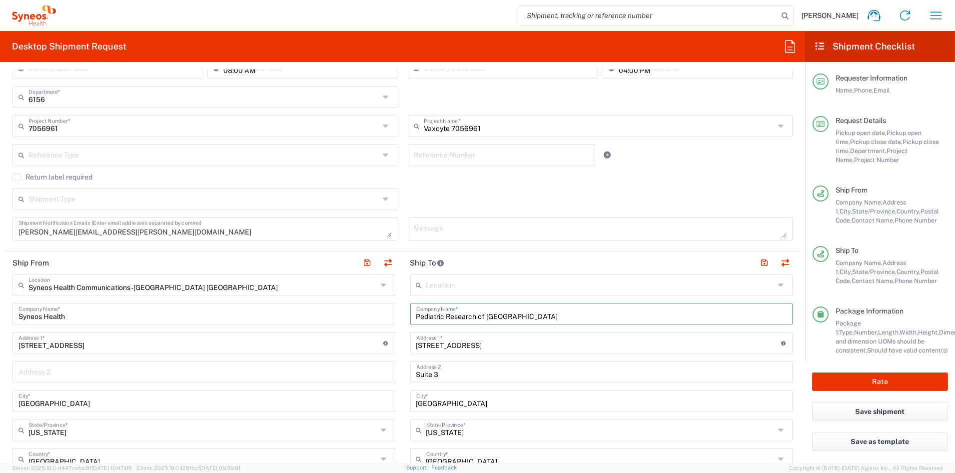
drag, startPoint x: 538, startPoint y: 317, endPoint x: 362, endPoint y: 316, distance: 175.4
click at [362, 316] on div "Ship From Syneos Health Communications-[GEOGRAPHIC_DATA] [GEOGRAPHIC_DATA] Loca…" at bounding box center [402, 474] width 795 height 446
drag, startPoint x: 428, startPoint y: 312, endPoint x: 329, endPoint y: 307, distance: 99.1
click at [329, 307] on div "Ship From Syneos Health Communications-[GEOGRAPHIC_DATA] [GEOGRAPHIC_DATA] Loca…" at bounding box center [402, 474] width 795 height 446
paste input "Clinical Research Prime, LLP"
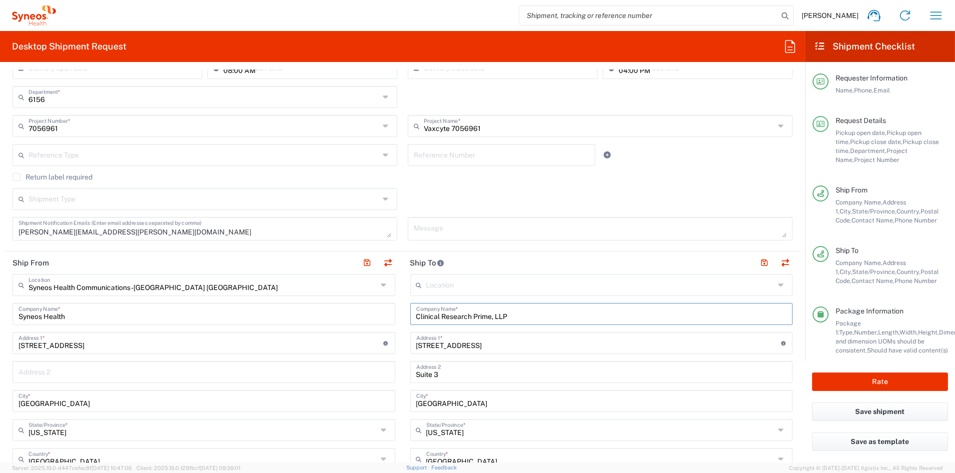
type input "Clinical Research Prime, LLP"
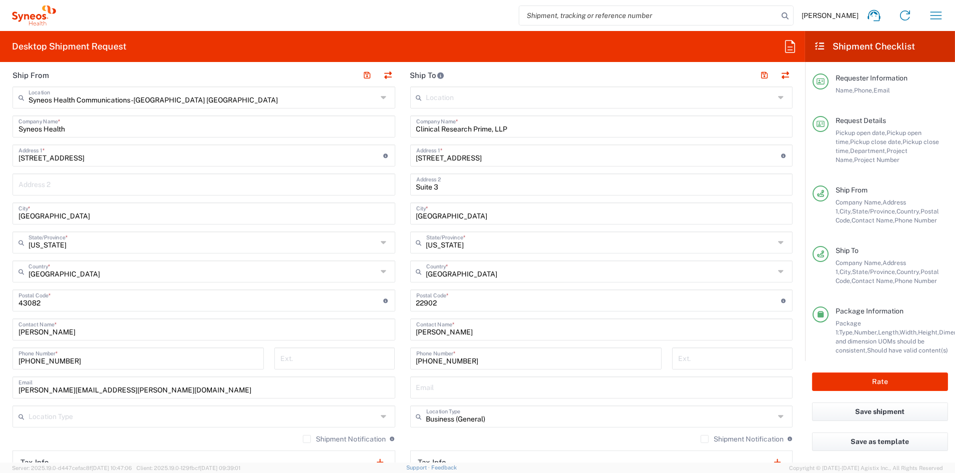
scroll to position [403, 0]
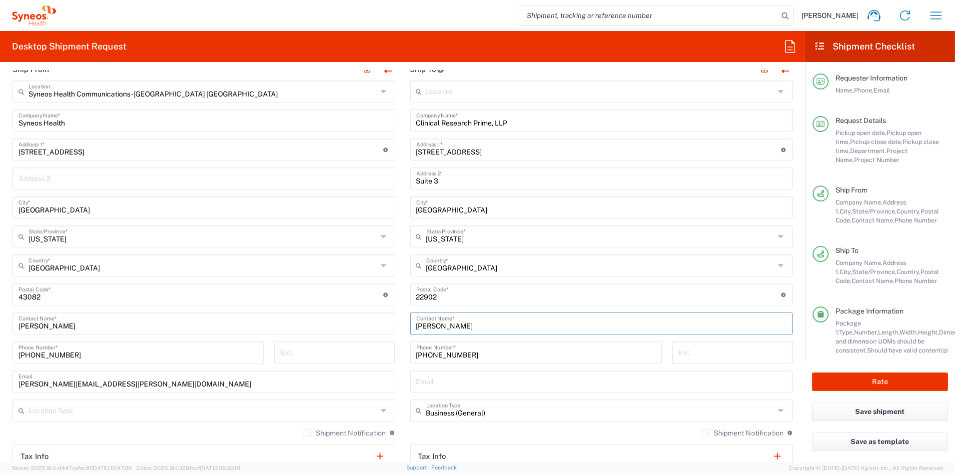
drag, startPoint x: 440, startPoint y: 324, endPoint x: 347, endPoint y: 321, distance: 92.5
click at [348, 321] on div "Ship From Syneos Health Communications-[GEOGRAPHIC_DATA] [GEOGRAPHIC_DATA] Loca…" at bounding box center [402, 281] width 795 height 446
paste input "[PERSON_NAME]"
type input "[PERSON_NAME]"
drag, startPoint x: 439, startPoint y: 355, endPoint x: 359, endPoint y: 351, distance: 80.0
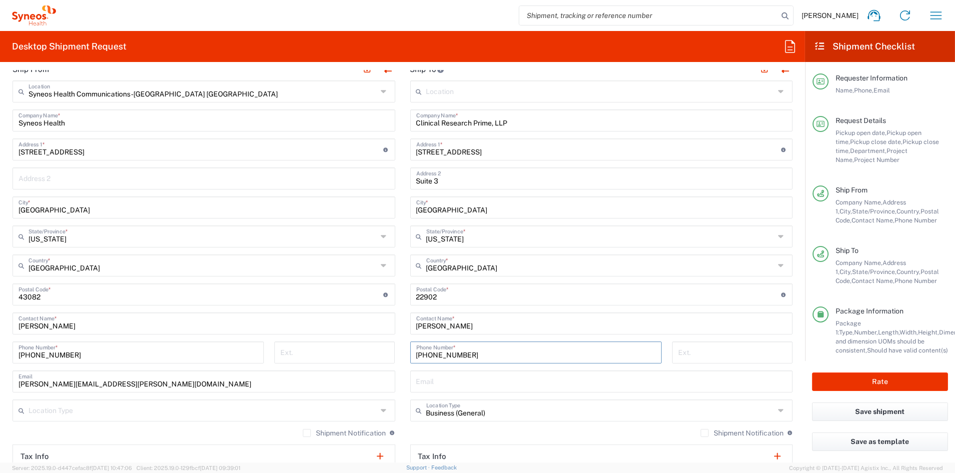
click at [360, 351] on div "Ship From Syneos Health Communications-[GEOGRAPHIC_DATA] [GEOGRAPHIC_DATA] Loca…" at bounding box center [402, 281] width 795 height 446
paste input "[PHONE_NUMBER]"
type input "[PHONE_NUMBER]"
drag, startPoint x: 484, startPoint y: 150, endPoint x: 346, endPoint y: 150, distance: 137.9
click at [346, 150] on div "Ship From Syneos Health Communications-[GEOGRAPHIC_DATA] [GEOGRAPHIC_DATA] Loca…" at bounding box center [402, 281] width 795 height 446
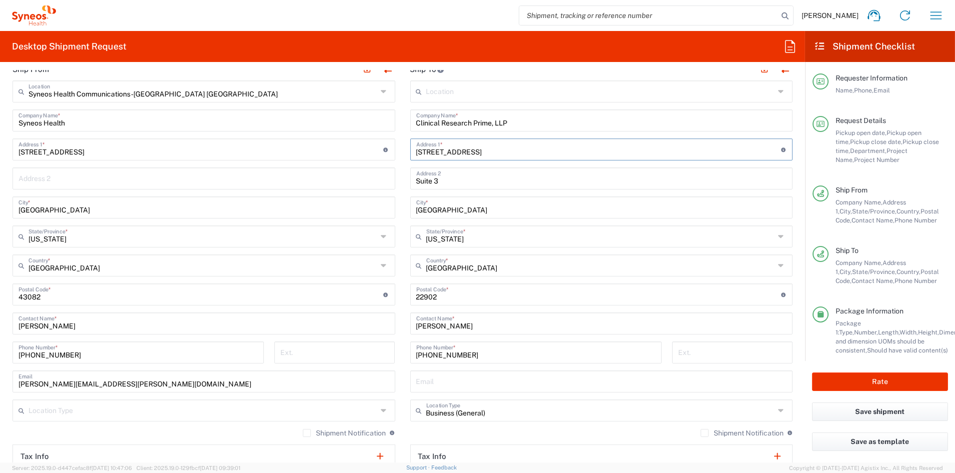
paste input "[STREET_ADDRESS]"
type input "[STREET_ADDRESS]"
drag, startPoint x: 466, startPoint y: 208, endPoint x: 337, endPoint y: 206, distance: 129.4
click at [338, 206] on div "Ship From Syneos Health Communications-[GEOGRAPHIC_DATA] [GEOGRAPHIC_DATA] Loca…" at bounding box center [402, 281] width 795 height 446
paste input "[US_STATE][GEOGRAPHIC_DATA]"
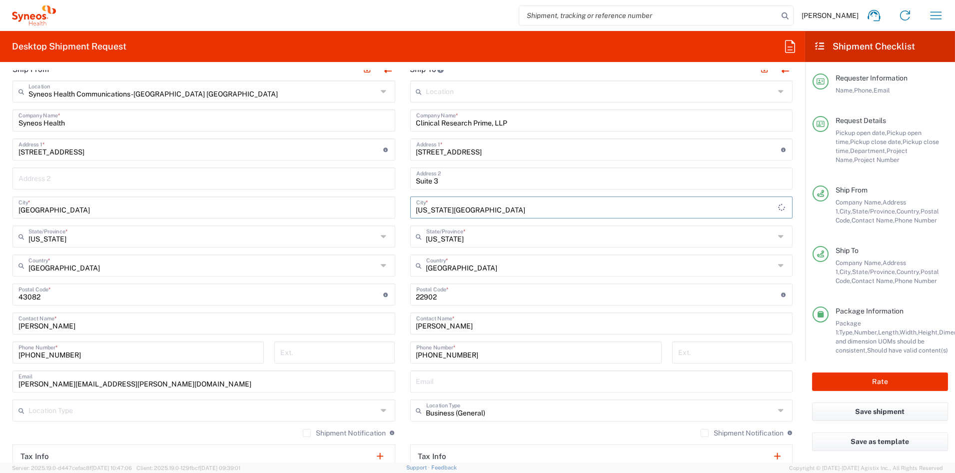
type input "[US_STATE][GEOGRAPHIC_DATA]"
click at [469, 237] on input "text" at bounding box center [600, 235] width 349 height 17
click at [440, 274] on span "[US_STATE]" at bounding box center [595, 273] width 376 height 15
type input "[US_STATE]"
drag, startPoint x: 431, startPoint y: 298, endPoint x: 362, endPoint y: 292, distance: 69.2
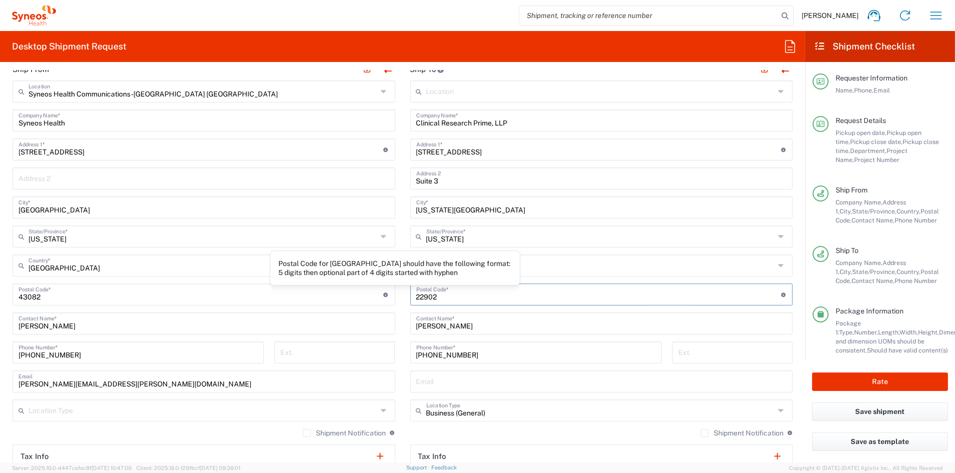
click at [362, 292] on div "Ship From Syneos Health Communications-[GEOGRAPHIC_DATA] [GEOGRAPHIC_DATA] Loca…" at bounding box center [402, 281] width 795 height 446
paste input "83404"
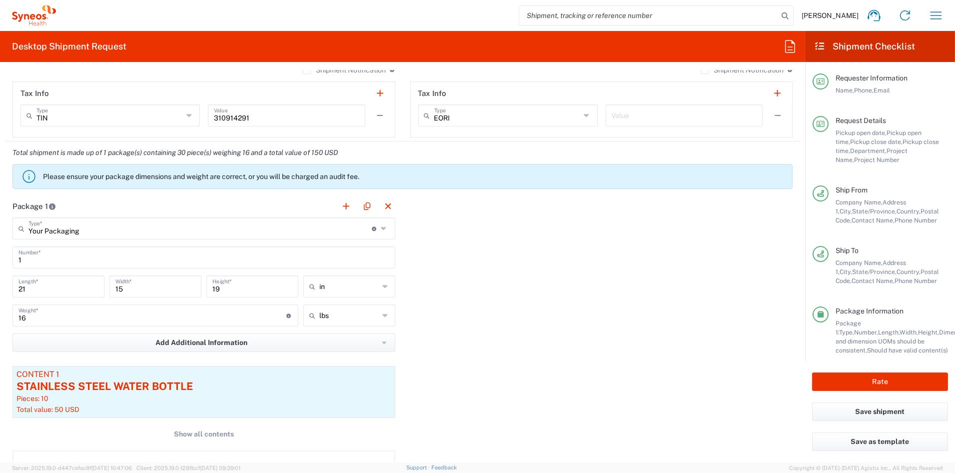
scroll to position [769, 0]
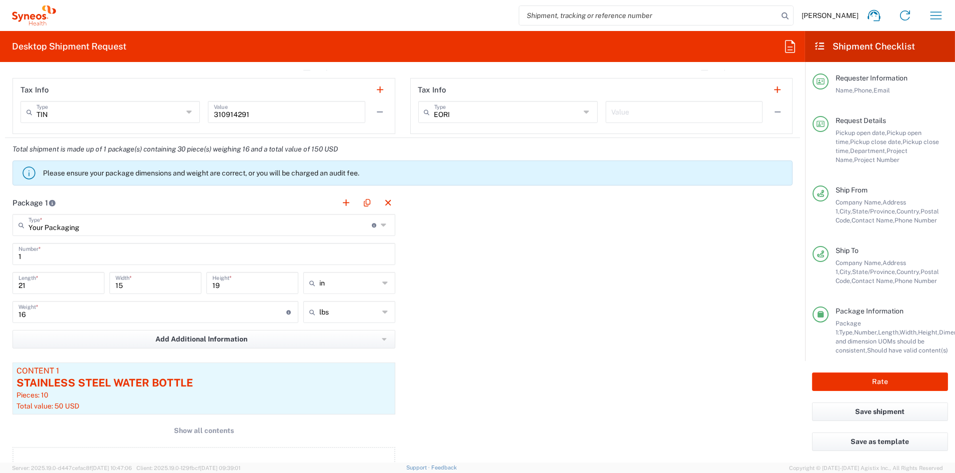
type input "83404"
drag, startPoint x: 24, startPoint y: 283, endPoint x: -21, endPoint y: 282, distance: 45.5
click at [0, 282] on html "[PERSON_NAME] Home Shipment estimator Shipment tracking Desktop shipment reques…" at bounding box center [477, 236] width 955 height 473
type input "20"
type input "14"
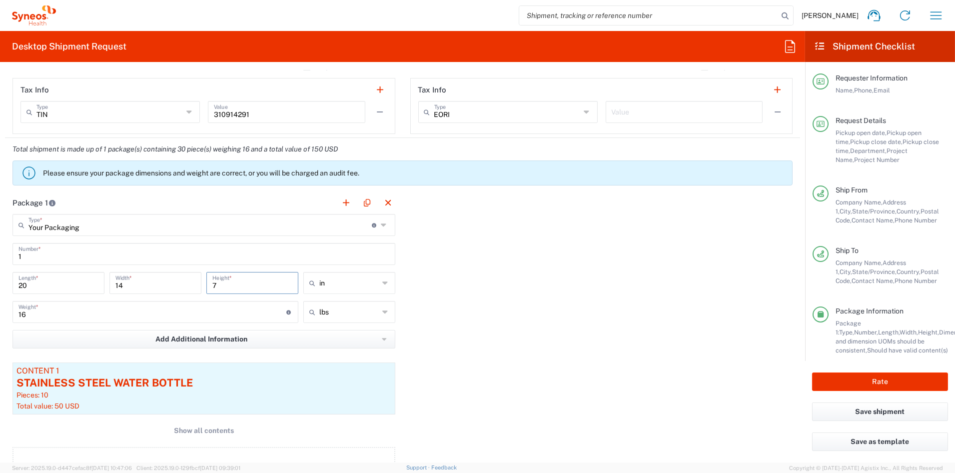
type input "7"
type input "in"
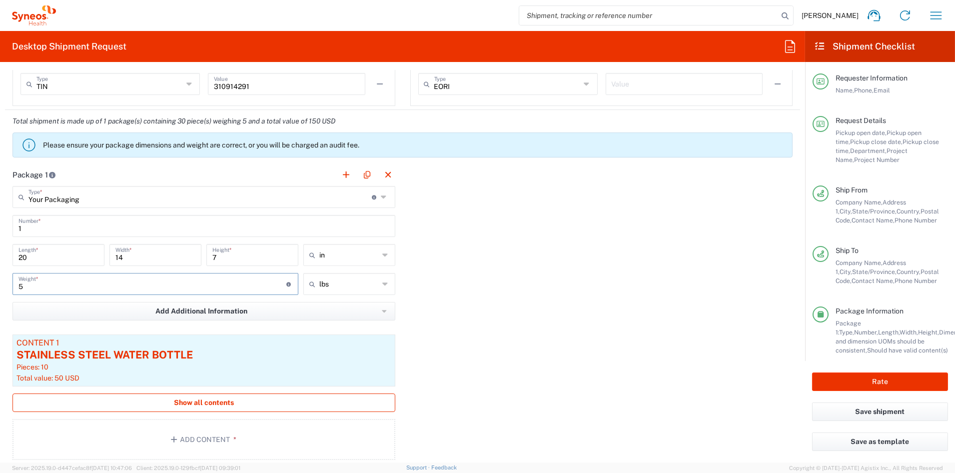
type input "5"
click at [237, 402] on button "Show all contents" at bounding box center [203, 402] width 383 height 18
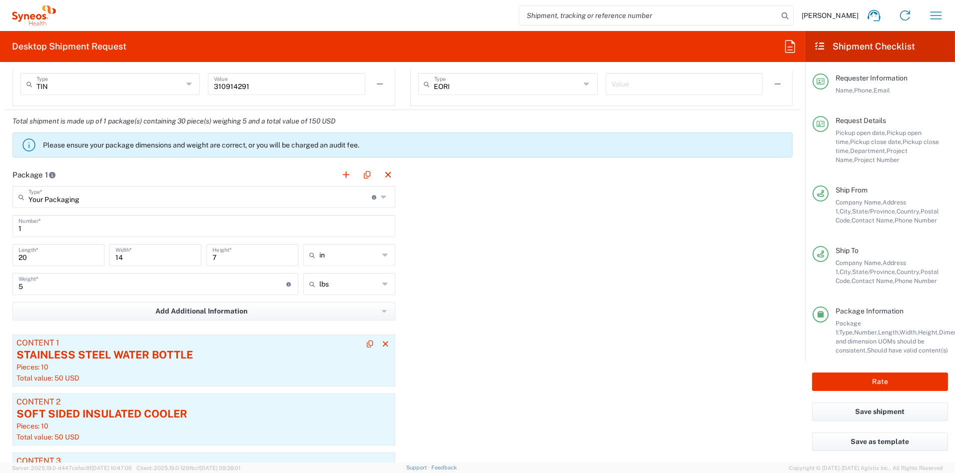
click at [208, 369] on div "Pieces: 10" at bounding box center [203, 366] width 375 height 9
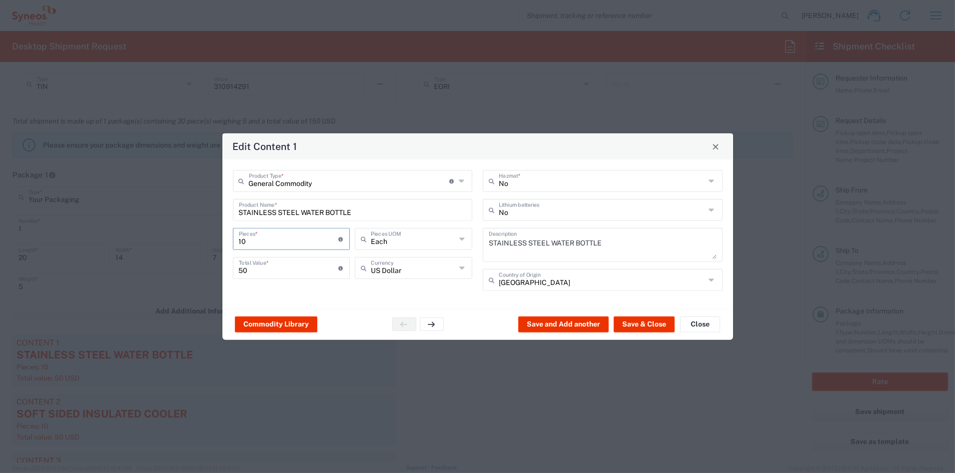
drag, startPoint x: 257, startPoint y: 237, endPoint x: 190, endPoint y: 230, distance: 67.3
click at [198, 233] on div "Edit Content 1 General Commodity Product Type * Document: Paper document genera…" at bounding box center [477, 236] width 955 height 473
type input "2"
type input "10"
type input "2"
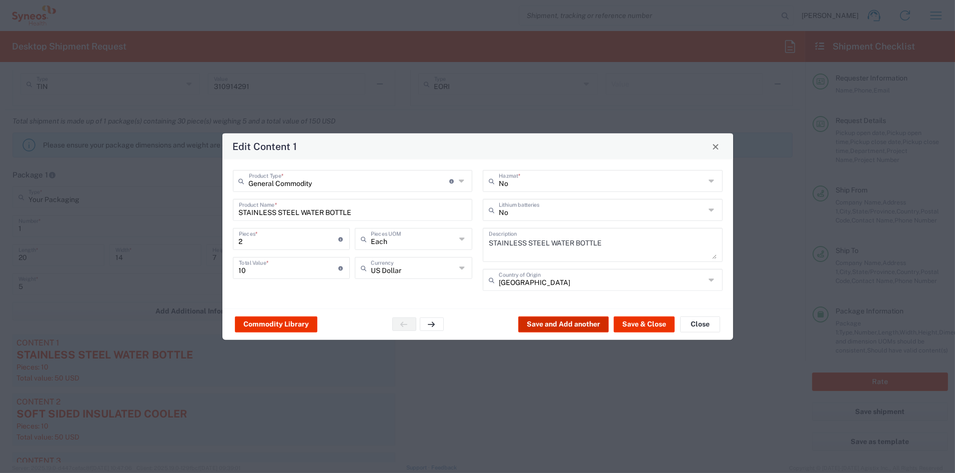
click at [584, 323] on button "Save and Add another" at bounding box center [563, 324] width 90 height 16
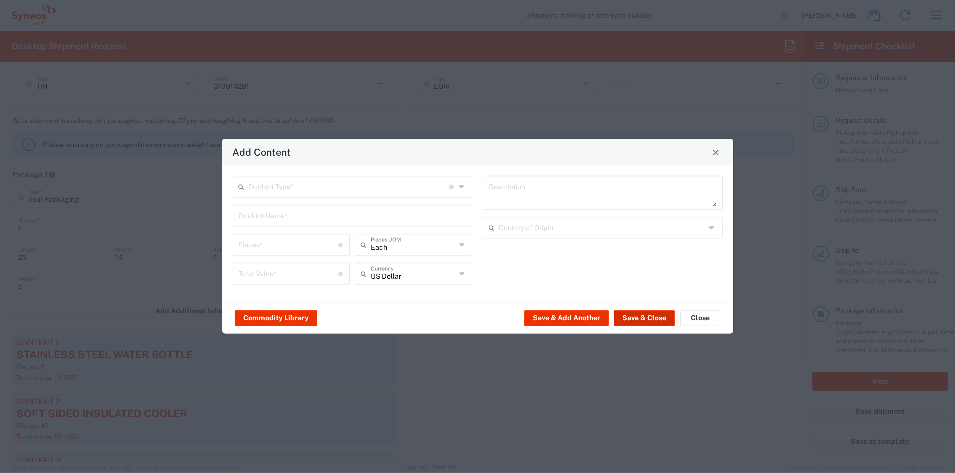
click at [649, 316] on button "Save & Close" at bounding box center [644, 318] width 61 height 16
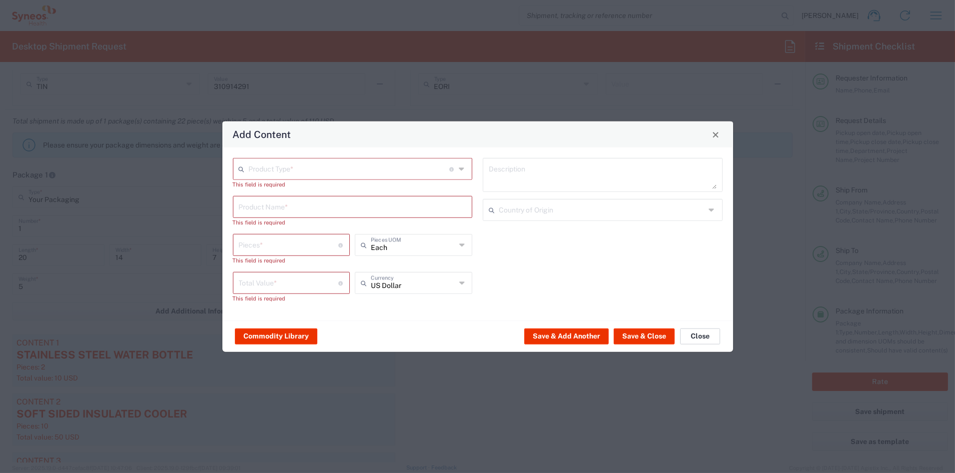
click at [695, 335] on button "Close" at bounding box center [700, 336] width 40 height 16
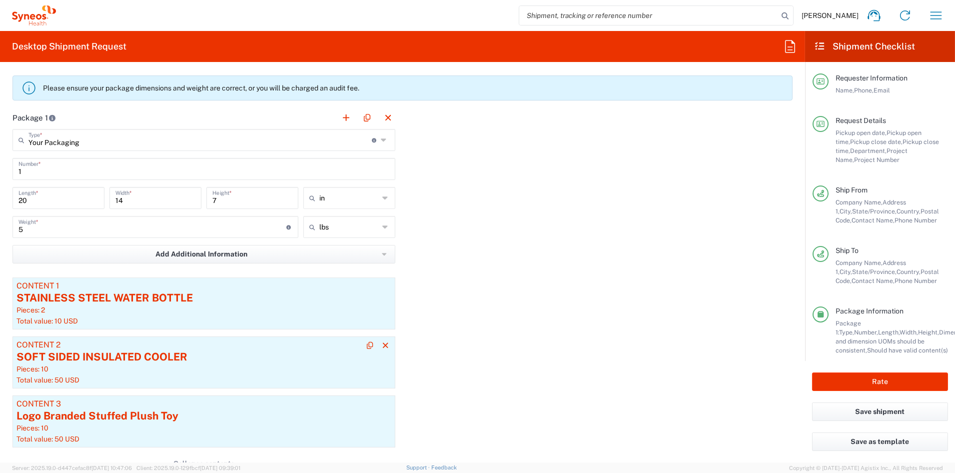
scroll to position [860, 0]
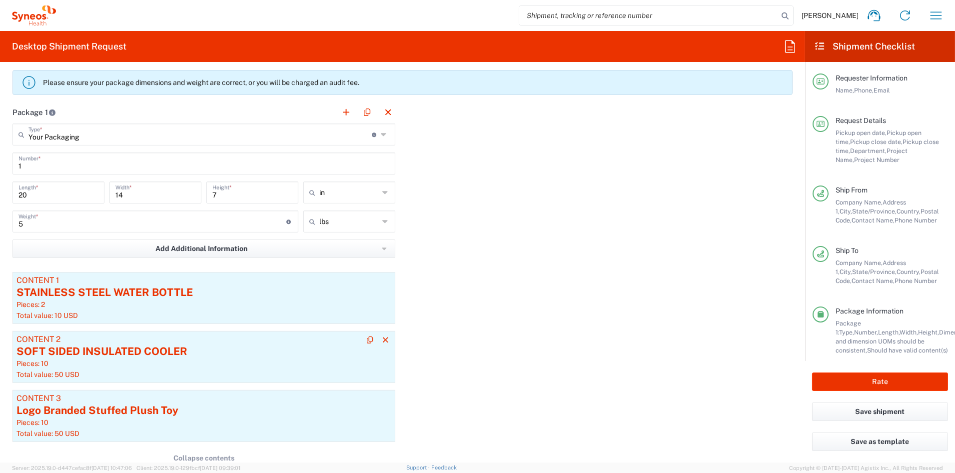
click at [109, 368] on article "Content 2 SOFT SIDED INSULATED COOLER Pieces: 10 Total value: 50 USD" at bounding box center [203, 357] width 383 height 52
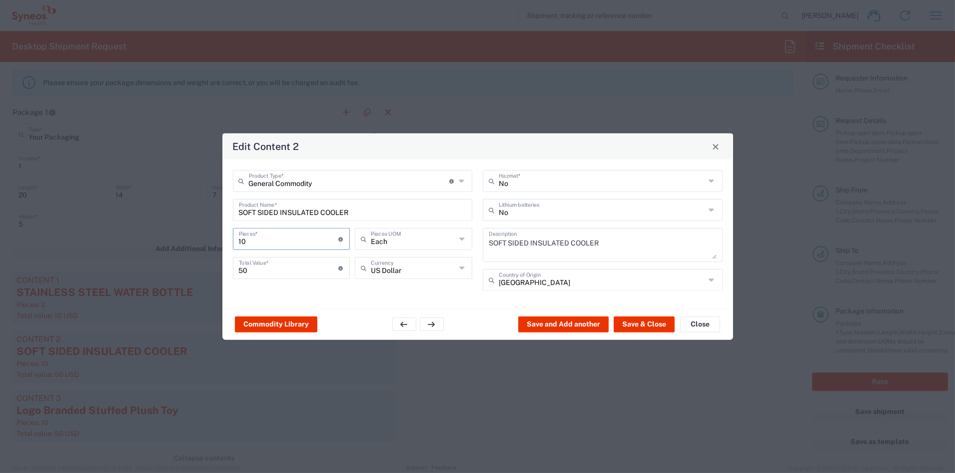
drag, startPoint x: 247, startPoint y: 236, endPoint x: 206, endPoint y: 239, distance: 41.5
click at [207, 239] on div "Edit Content 2 General Commodity Product Type * Document: Paper document genera…" at bounding box center [477, 236] width 955 height 473
drag, startPoint x: 194, startPoint y: 235, endPoint x: 186, endPoint y: 234, distance: 7.6
click at [186, 235] on div "Edit Content 2 General Commodity Product Type * Document: Paper document genera…" at bounding box center [477, 236] width 955 height 473
type input "2"
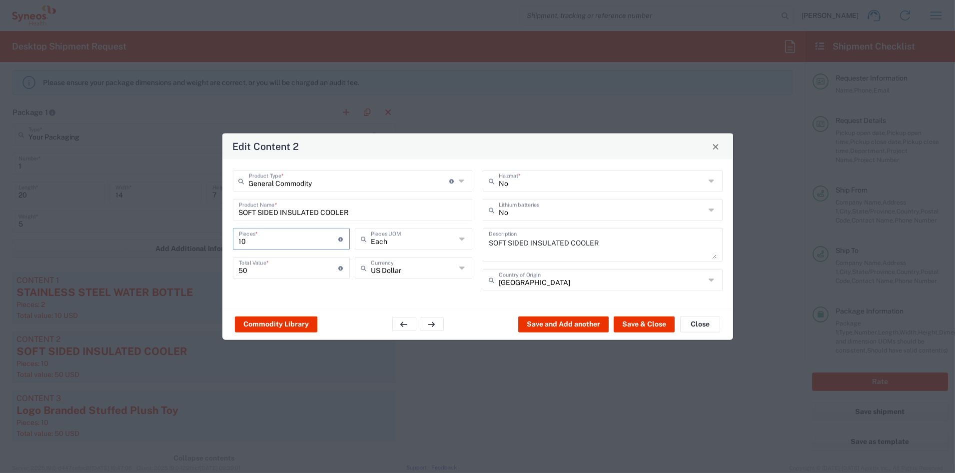
type input "10"
type input "2"
drag, startPoint x: 631, startPoint y: 325, endPoint x: 624, endPoint y: 325, distance: 7.5
click at [627, 325] on button "Save & Close" at bounding box center [644, 324] width 61 height 16
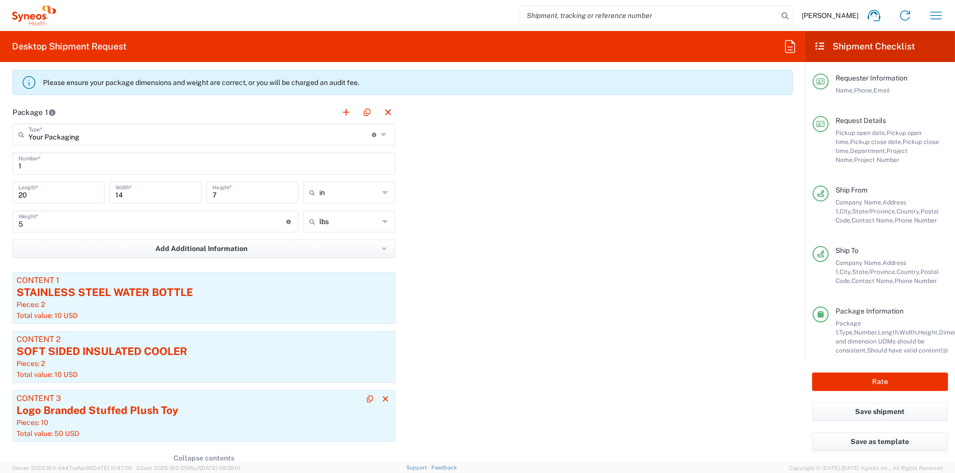
click at [122, 408] on div "Logo Branded Stuffed Plush Toy" at bounding box center [203, 410] width 375 height 15
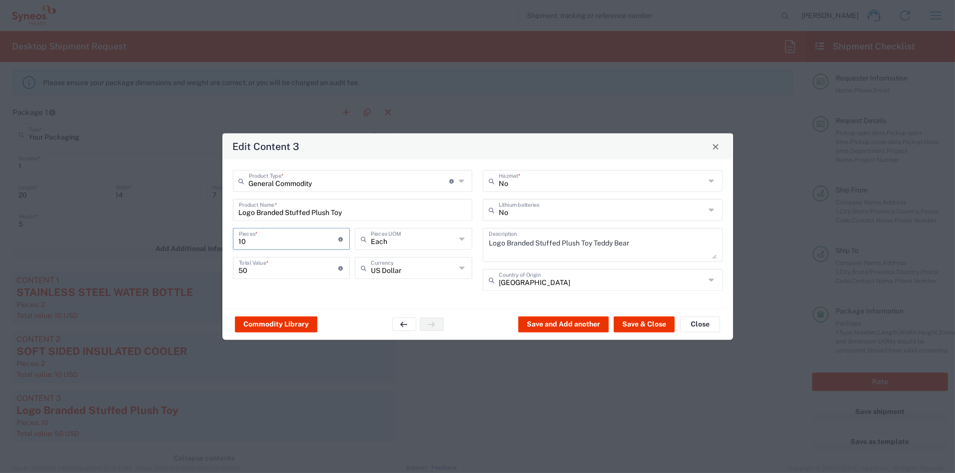
drag, startPoint x: 251, startPoint y: 238, endPoint x: 194, endPoint y: 236, distance: 57.5
click at [194, 236] on div "Edit Content 3 General Commodity Product Type * Document: Paper document genera…" at bounding box center [477, 236] width 955 height 473
type input "12"
type input "60"
drag, startPoint x: 239, startPoint y: 241, endPoint x: 191, endPoint y: 240, distance: 47.5
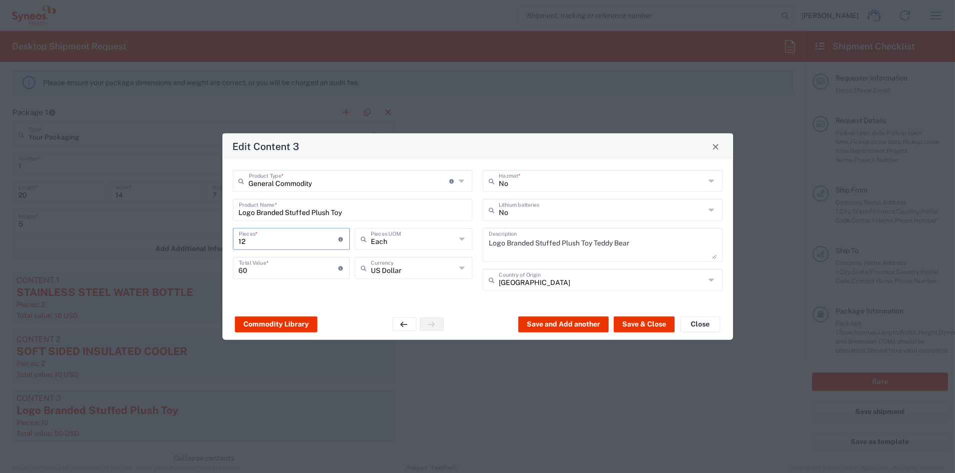
click at [196, 240] on div "Edit Content 3 General Commodity Product Type * Document: Paper document genera…" at bounding box center [477, 236] width 955 height 473
type input "2"
type input "10"
type input "2"
click at [636, 324] on button "Save & Close" at bounding box center [644, 324] width 61 height 16
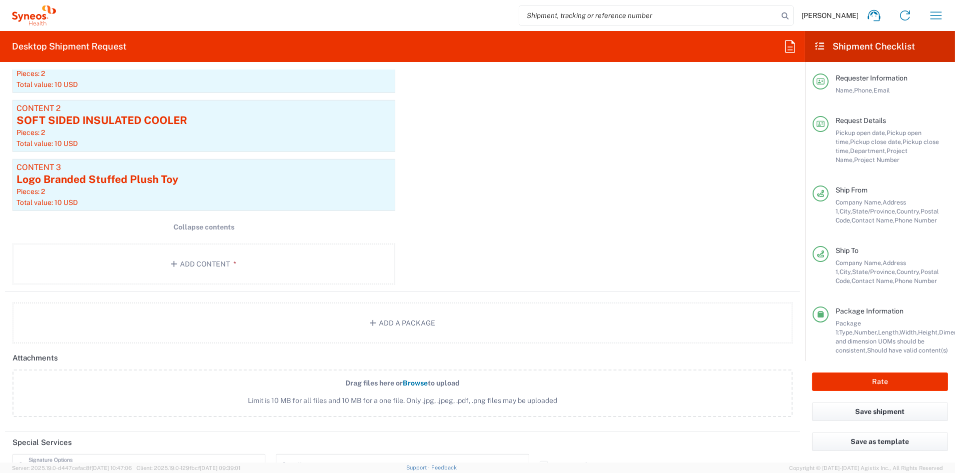
scroll to position [1262, 0]
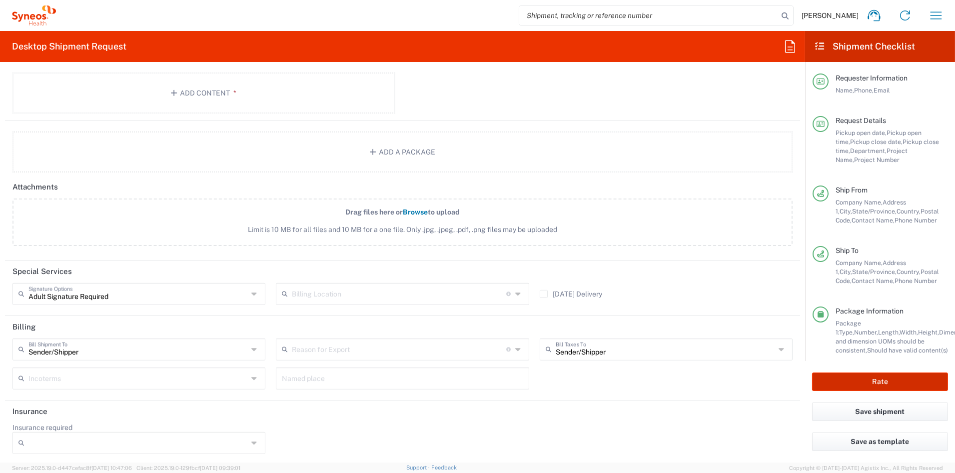
click at [908, 383] on button "Rate" at bounding box center [880, 381] width 136 height 18
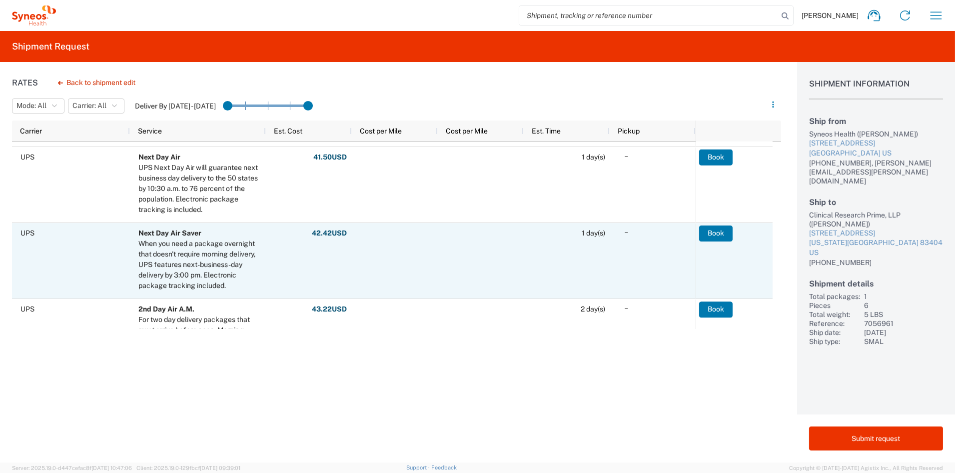
scroll to position [250, 0]
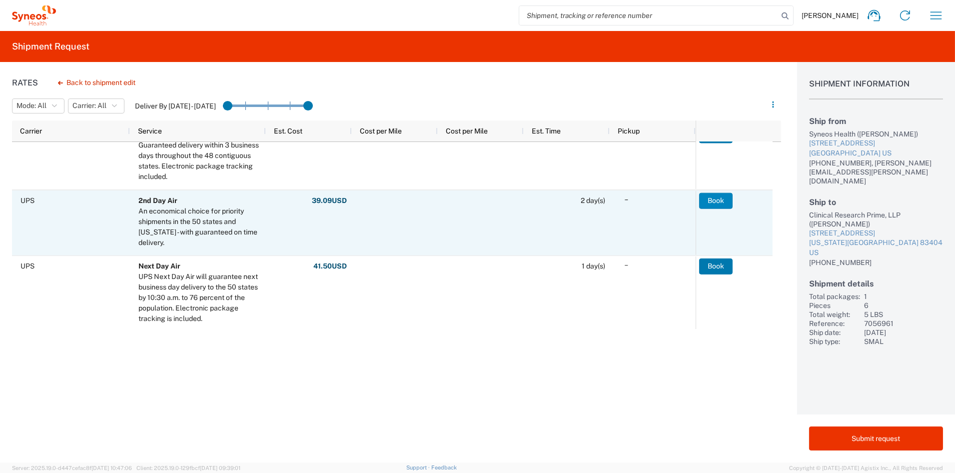
click at [717, 196] on button "Book" at bounding box center [715, 200] width 33 height 16
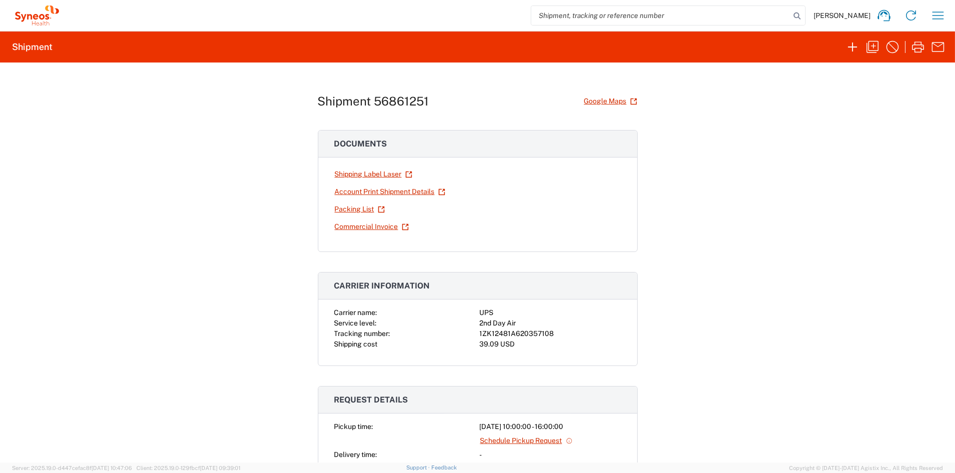
click at [360, 175] on link "Shipping Label Laser" at bounding box center [373, 173] width 78 height 17
click at [875, 43] on icon "button" at bounding box center [872, 47] width 16 height 16
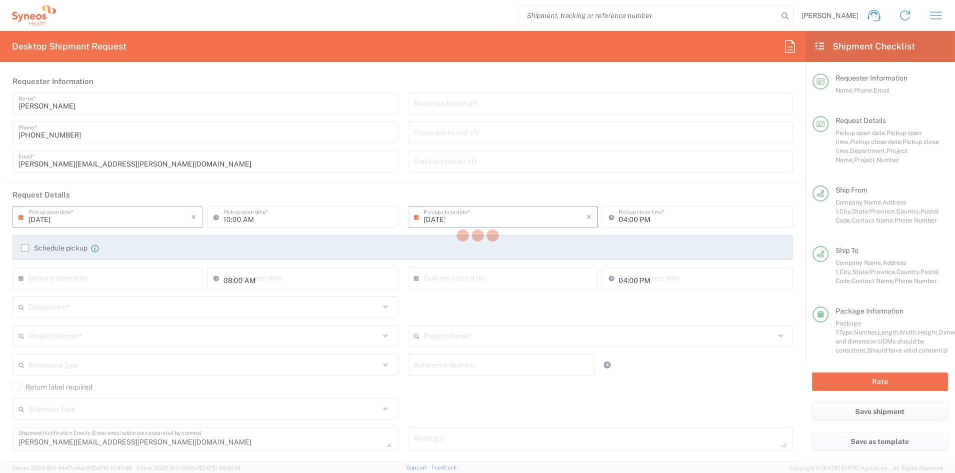
type input "[US_STATE]"
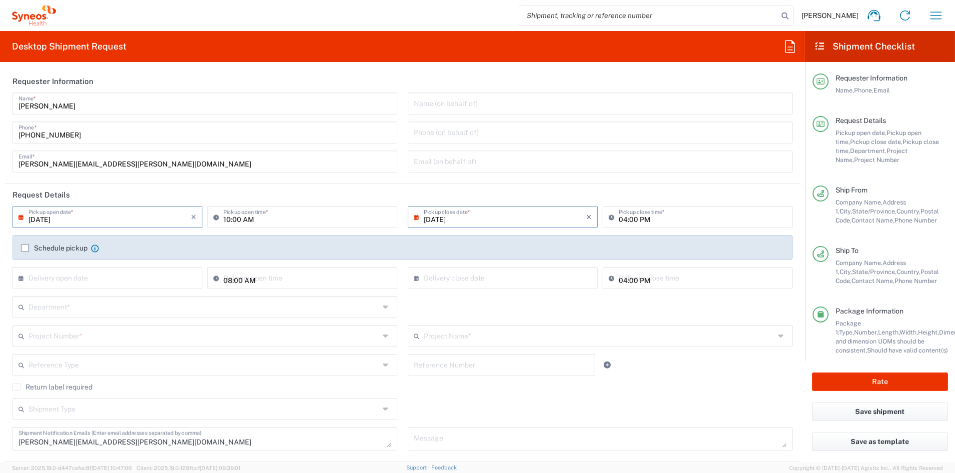
type input "[US_STATE]"
type input "Your Packaging"
type input "7056961"
type input "6156"
type input "Vaxcyte 7056961"
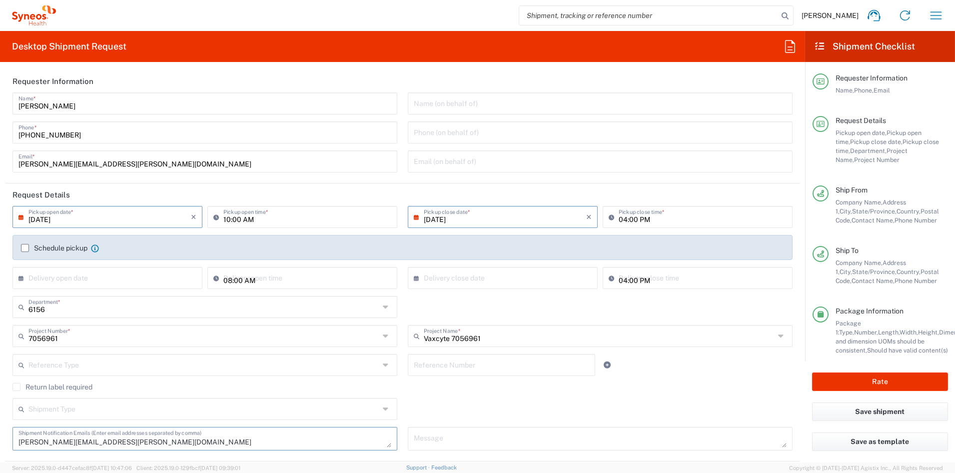
drag, startPoint x: 123, startPoint y: 442, endPoint x: -50, endPoint y: 440, distance: 173.4
click at [0, 440] on html "[PERSON_NAME] Home Shipment estimator Shipment tracking Desktop shipment reques…" at bounding box center [477, 236] width 955 height 473
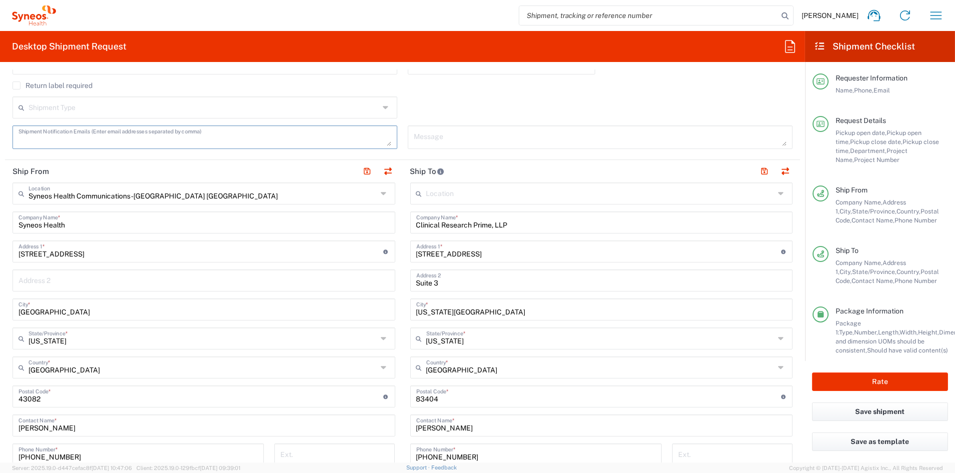
scroll to position [302, 0]
drag, startPoint x: 471, startPoint y: 226, endPoint x: 343, endPoint y: 227, distance: 127.9
click at [346, 227] on div "Ship From Syneos Health Communications-[GEOGRAPHIC_DATA] [GEOGRAPHIC_DATA] Loca…" at bounding box center [402, 382] width 795 height 446
paste input "[GEOGRAPHIC_DATA][US_STATE]"
type input "[GEOGRAPHIC_DATA][US_STATE]"
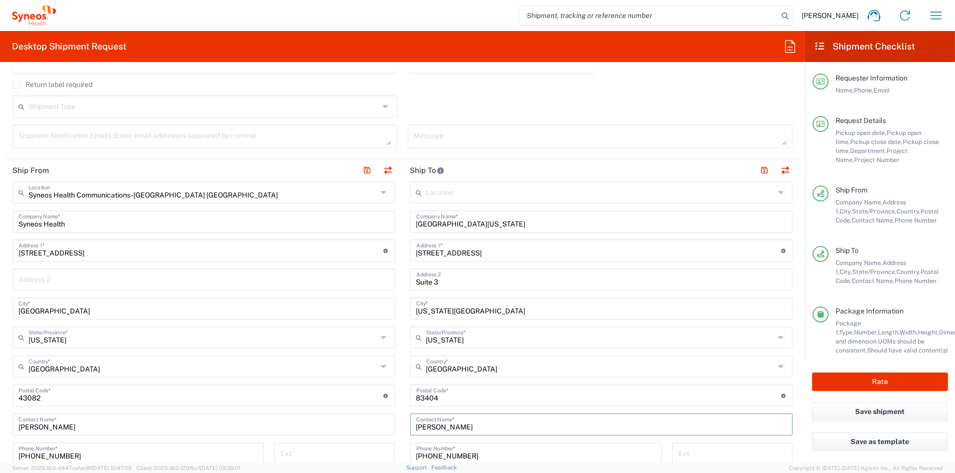
drag, startPoint x: 492, startPoint y: 426, endPoint x: 370, endPoint y: 427, distance: 121.4
click at [370, 427] on div "Ship From Syneos Health Communications-[GEOGRAPHIC_DATA] [GEOGRAPHIC_DATA] Loca…" at bounding box center [402, 382] width 795 height 446
paste input "[PERSON_NAME]"
type input "[PERSON_NAME]"
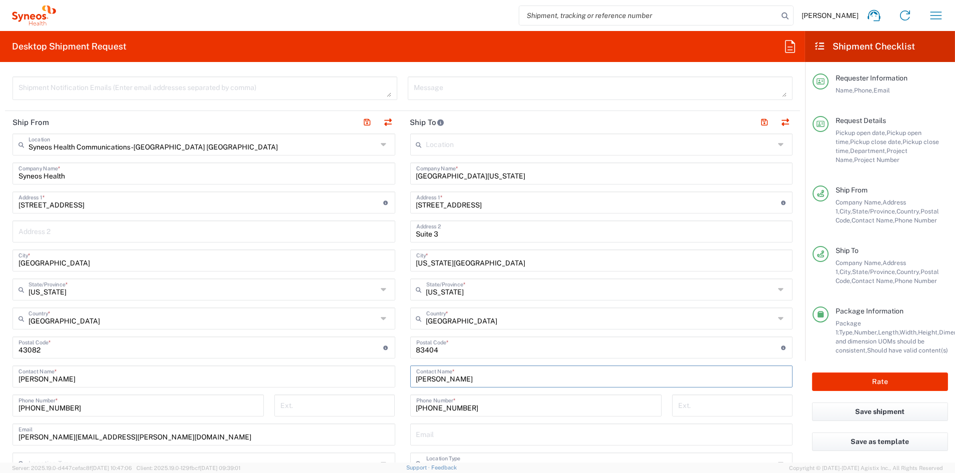
scroll to position [355, 0]
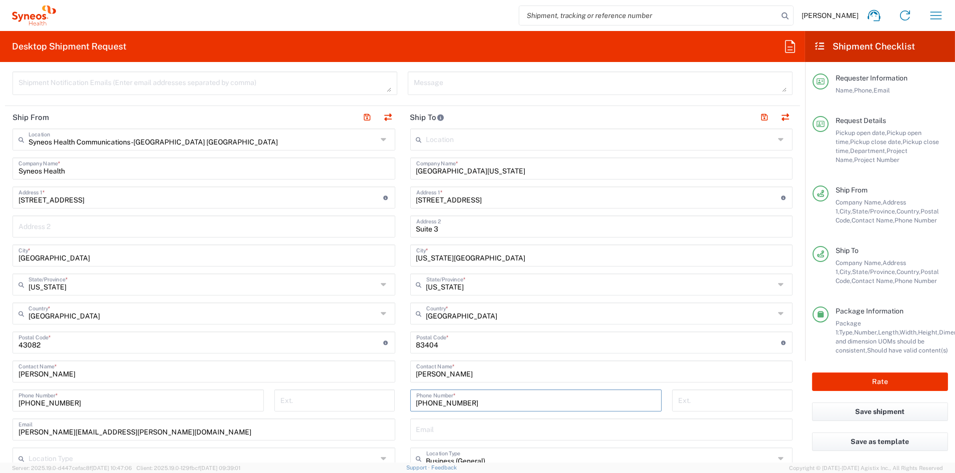
drag, startPoint x: 475, startPoint y: 402, endPoint x: 393, endPoint y: 403, distance: 81.9
click at [393, 403] on div "Ship From Syneos Health Communications-[GEOGRAPHIC_DATA] [GEOGRAPHIC_DATA] Loca…" at bounding box center [402, 329] width 795 height 446
paste input "[PHONE_NUMBER]"
type input "[PHONE_NUMBER]"
drag, startPoint x: 494, startPoint y: 198, endPoint x: 368, endPoint y: 198, distance: 125.4
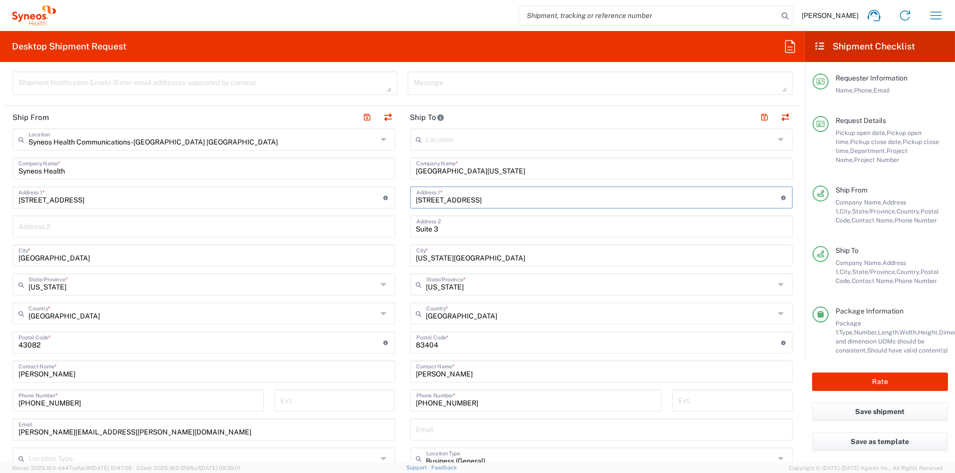
click at [374, 197] on div "Ship From Syneos Health Communications-[GEOGRAPHIC_DATA] [GEOGRAPHIC_DATA] Loca…" at bounding box center [402, 329] width 795 height 446
paste input "[STREET_ADDRESS]"
type input "[STREET_ADDRESS]"
drag, startPoint x: 453, startPoint y: 226, endPoint x: 335, endPoint y: 226, distance: 117.4
click at [335, 226] on div "Ship From Syneos Health Communications-[GEOGRAPHIC_DATA] [GEOGRAPHIC_DATA] Loca…" at bounding box center [402, 329] width 795 height 446
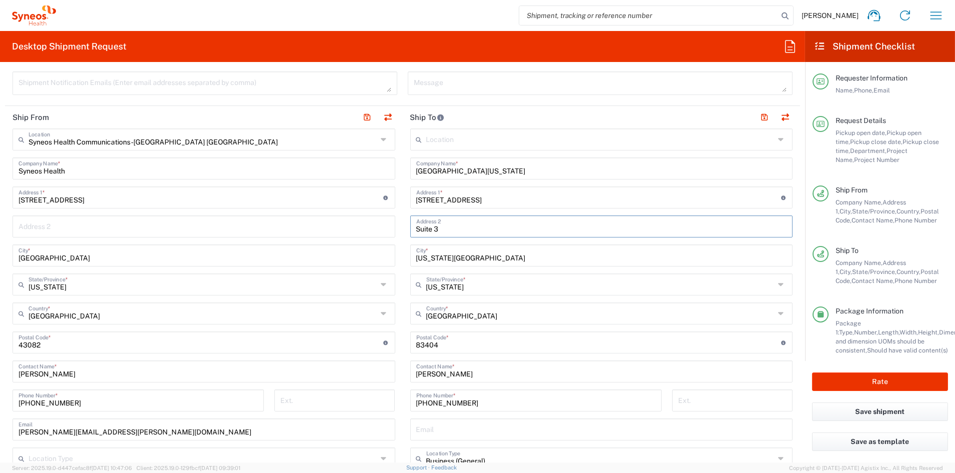
paste input "165"
type input "Suite 165"
drag, startPoint x: 450, startPoint y: 257, endPoint x: 380, endPoint y: 257, distance: 70.0
click at [380, 257] on div "Ship From Syneos Health Communications-[GEOGRAPHIC_DATA] [GEOGRAPHIC_DATA] Loca…" at bounding box center [402, 329] width 795 height 446
paste input "[GEOGRAPHIC_DATA]"
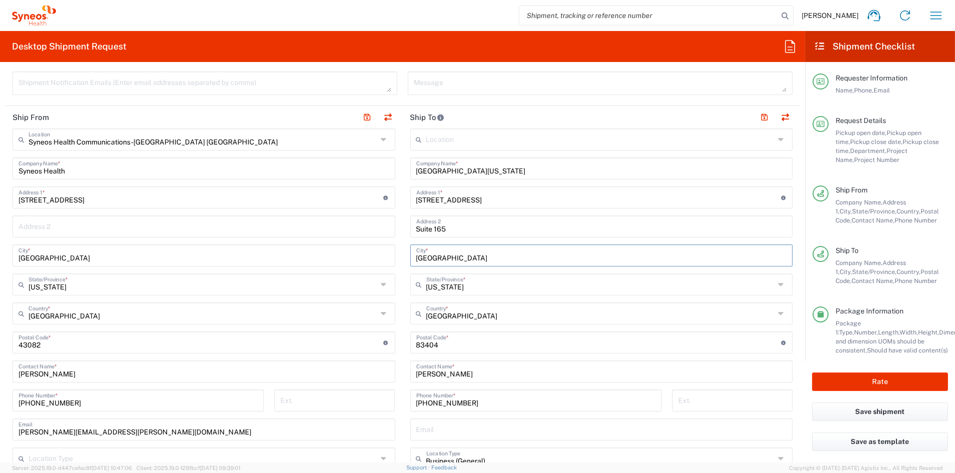
type input "[GEOGRAPHIC_DATA]"
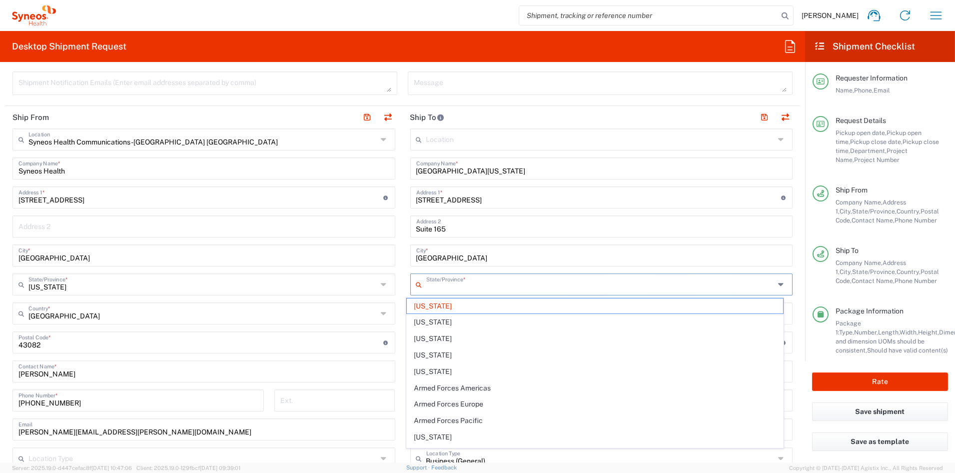
drag, startPoint x: 492, startPoint y: 291, endPoint x: 487, endPoint y: 289, distance: 5.7
click at [487, 289] on input "text" at bounding box center [600, 283] width 349 height 17
click at [426, 306] on span "[US_STATE]" at bounding box center [595, 305] width 376 height 15
type input "[US_STATE]"
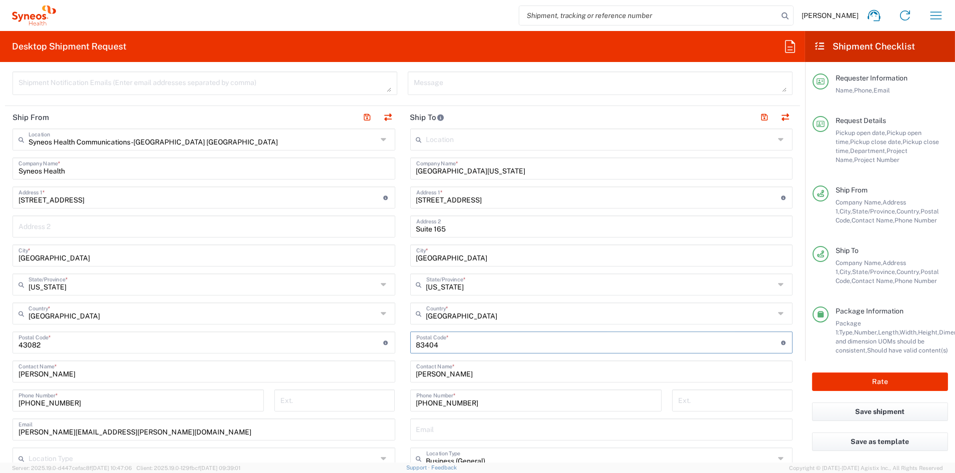
drag, startPoint x: 423, startPoint y: 344, endPoint x: 371, endPoint y: 343, distance: 52.0
click at [376, 343] on div "Ship From Syneos Health Communications-[GEOGRAPHIC_DATA] [GEOGRAPHIC_DATA] Loca…" at bounding box center [402, 329] width 795 height 446
paste input "77573"
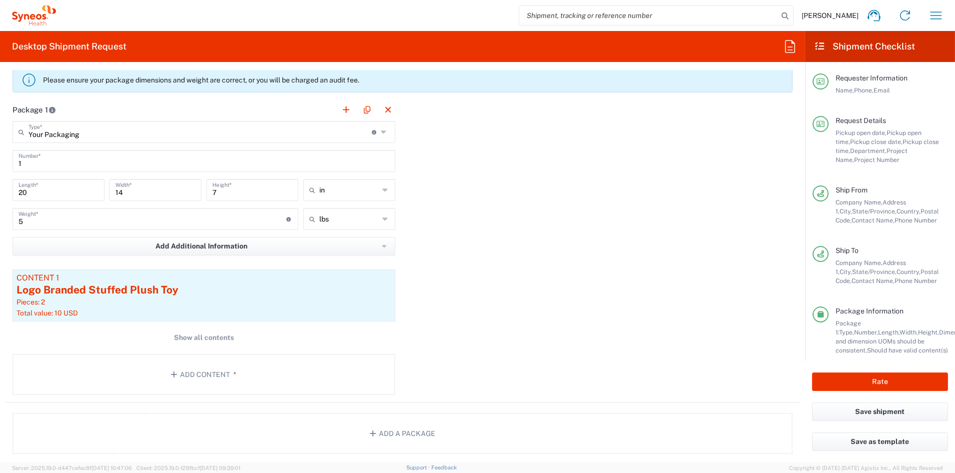
scroll to position [870, 0]
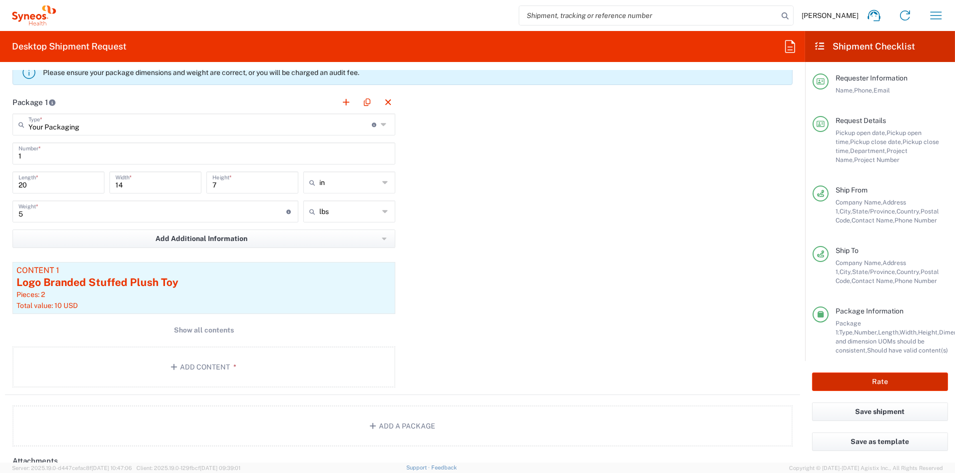
type input "77573"
click at [888, 379] on button "Rate" at bounding box center [880, 381] width 136 height 18
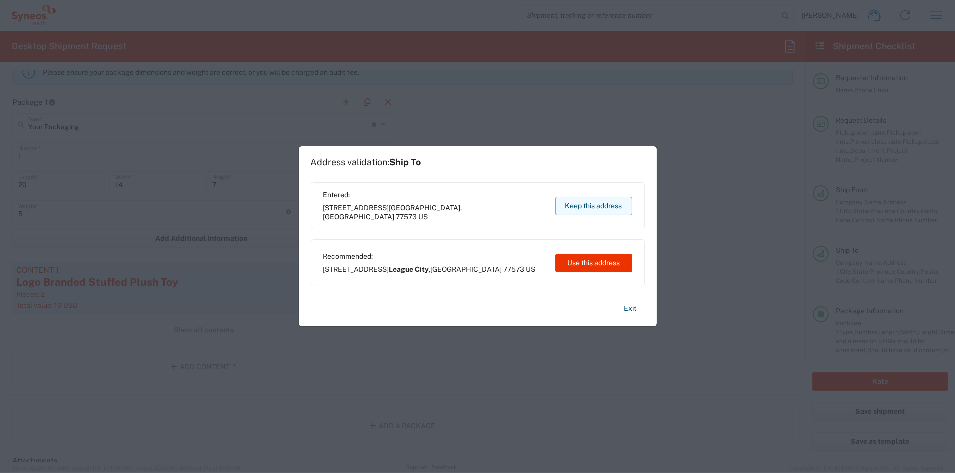
click at [603, 201] on button "Keep this address" at bounding box center [593, 206] width 77 height 18
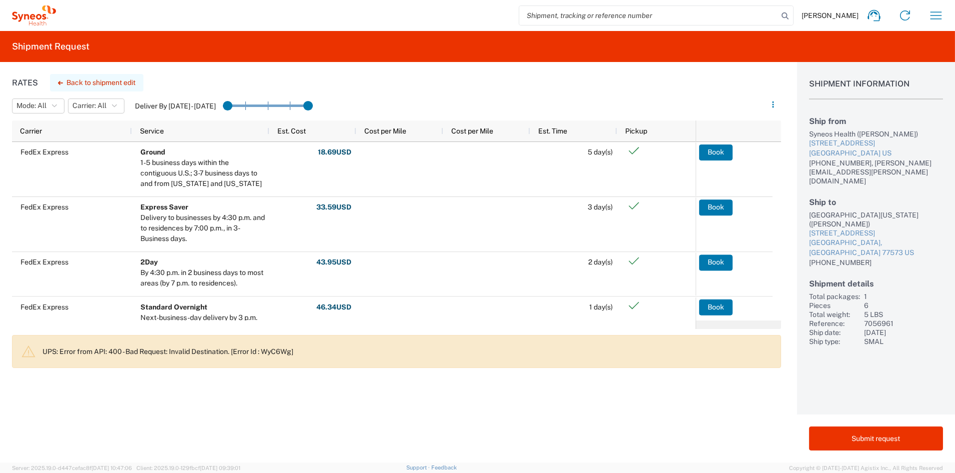
click at [92, 84] on button "Back to shipment edit" at bounding box center [96, 82] width 93 height 17
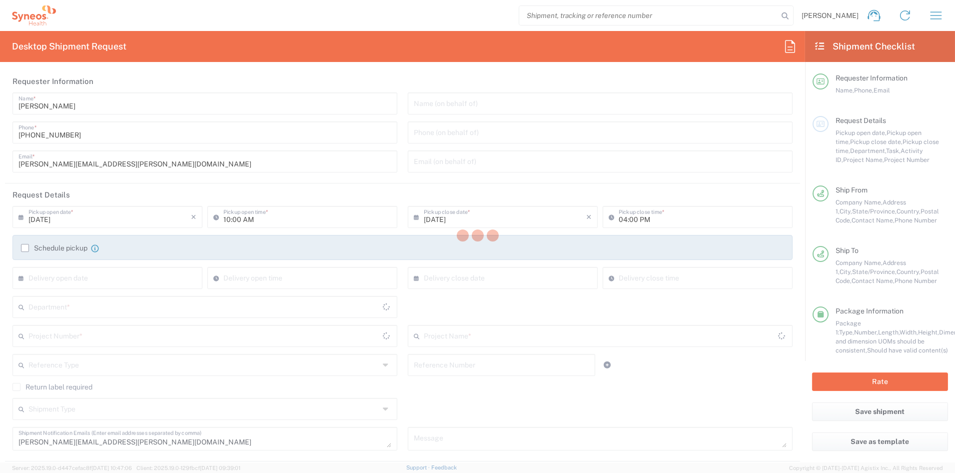
type input "[US_STATE]"
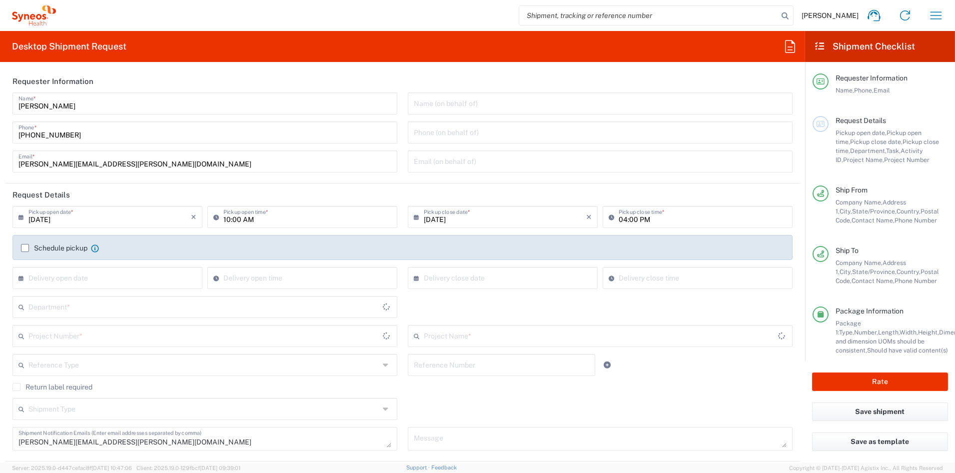
type input "7056961"
type input "Your Packaging"
type input "[US_STATE]"
type input "Vaxcyte 7056961"
type input "6156"
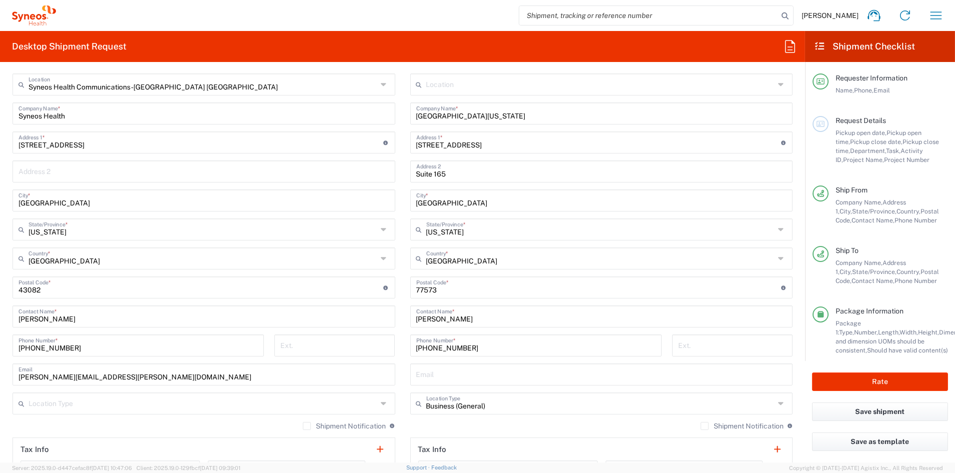
scroll to position [410, 0]
click at [885, 383] on button "Rate" at bounding box center [880, 381] width 136 height 18
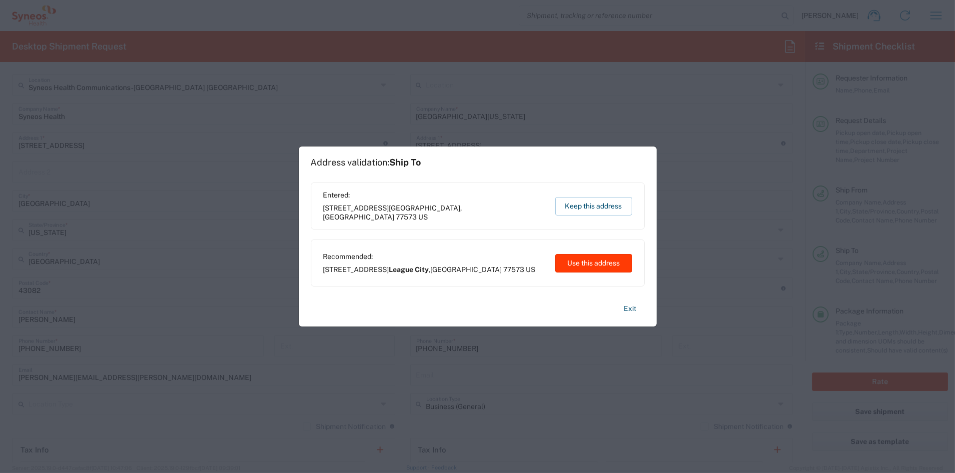
click at [596, 260] on button "Use this address" at bounding box center [593, 263] width 77 height 18
type input "League City"
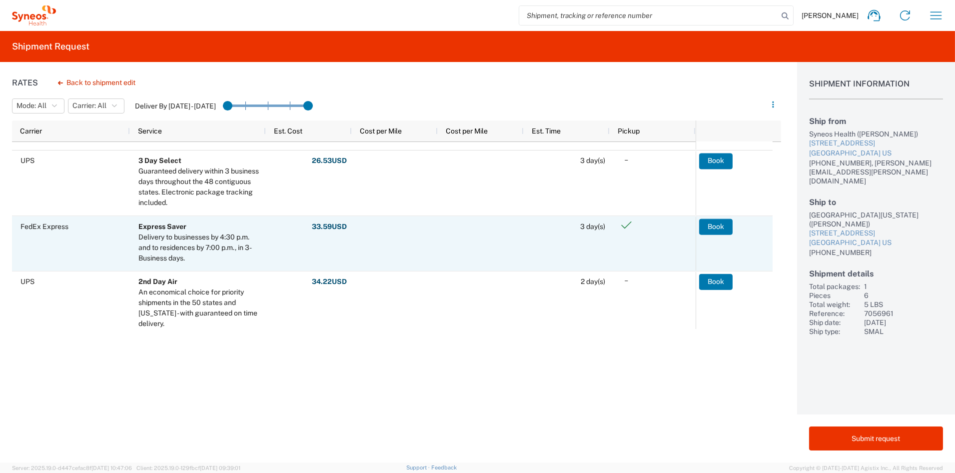
scroll to position [125, 0]
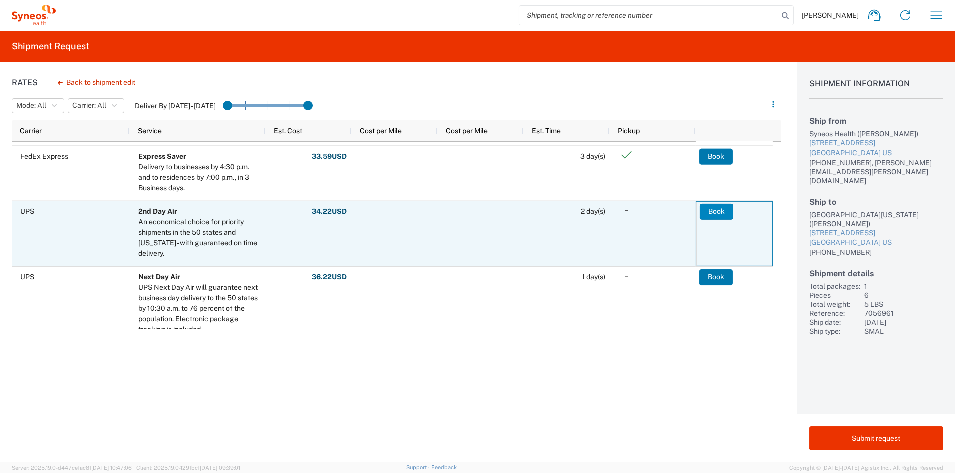
click at [715, 212] on button "Book" at bounding box center [715, 211] width 33 height 16
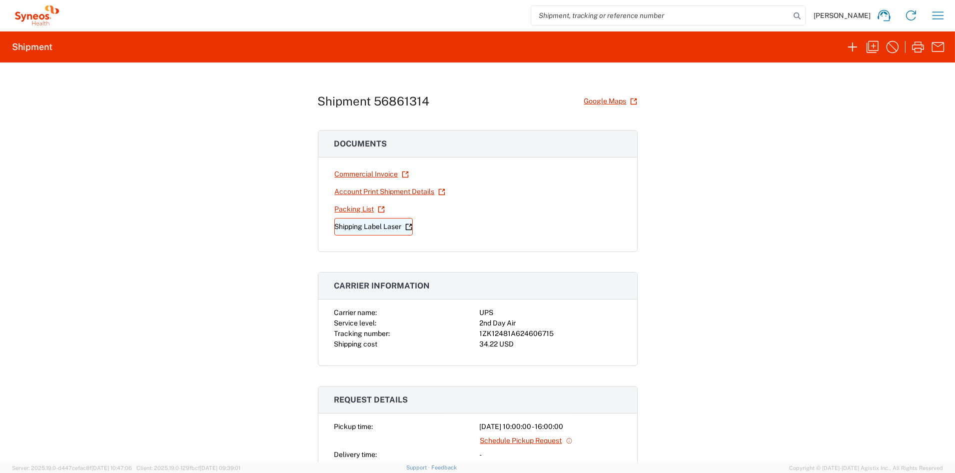
click at [366, 226] on link "Shipping Label Laser" at bounding box center [373, 226] width 78 height 17
